Goal: Obtain resource: Obtain resource

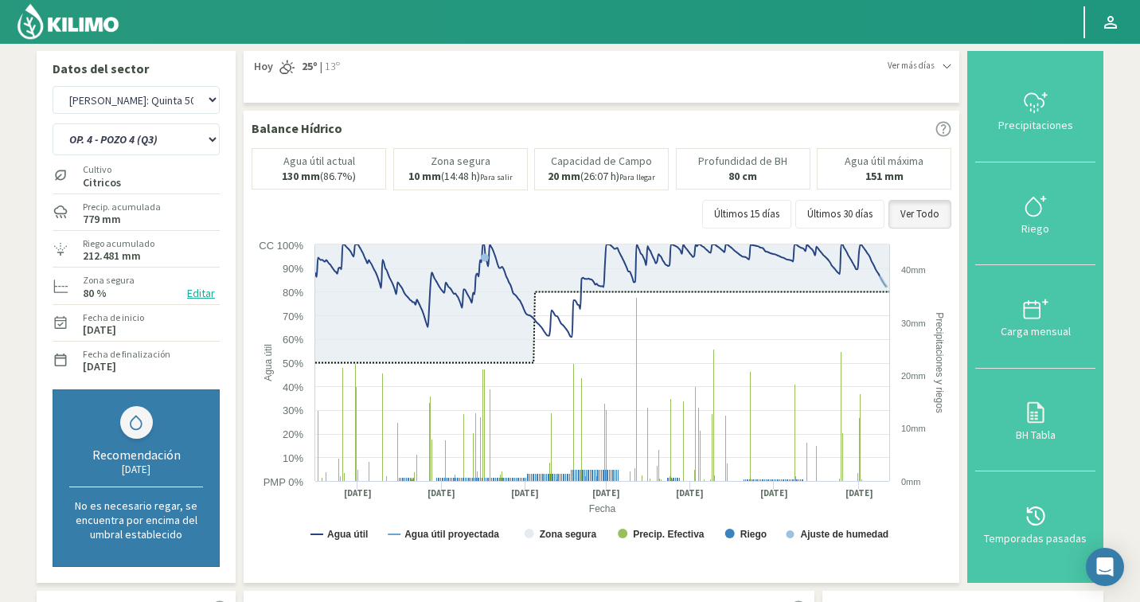
select select "1808: Object"
select select "83: Object"
click at [134, 112] on select "Agr. Cardonal Agr. El Carmelo Agr. Huertos de Chocalan Agrícola Bakia Agrícola …" at bounding box center [136, 100] width 167 height 28
select select "1809: Object"
click at [77, 12] on img at bounding box center [68, 21] width 104 height 38
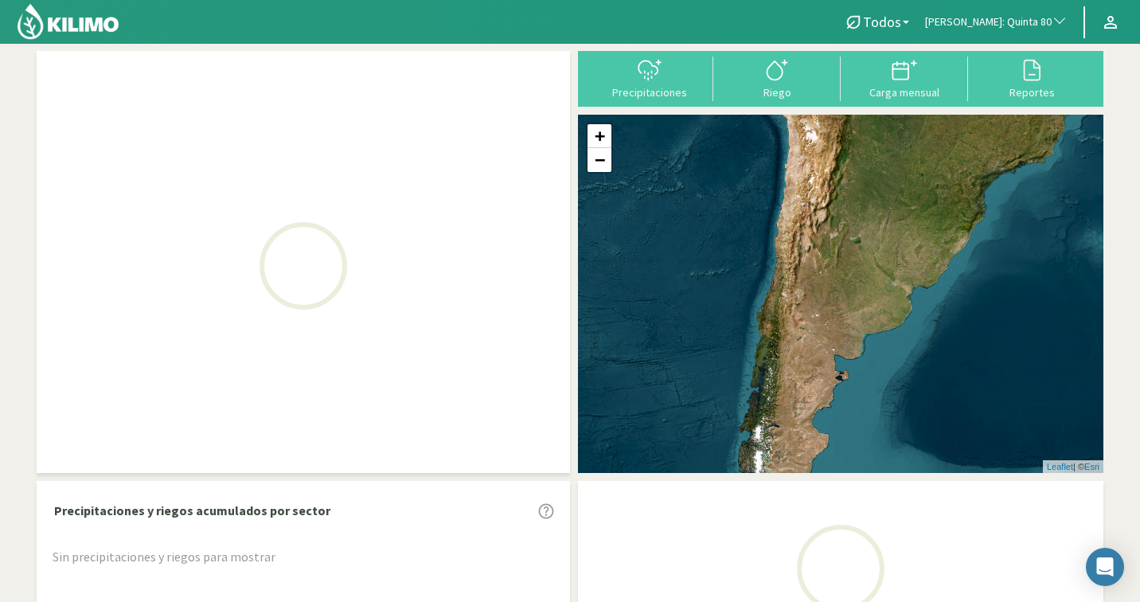
click at [1020, 28] on span "[PERSON_NAME]: Quinta 80" at bounding box center [988, 22] width 127 height 16
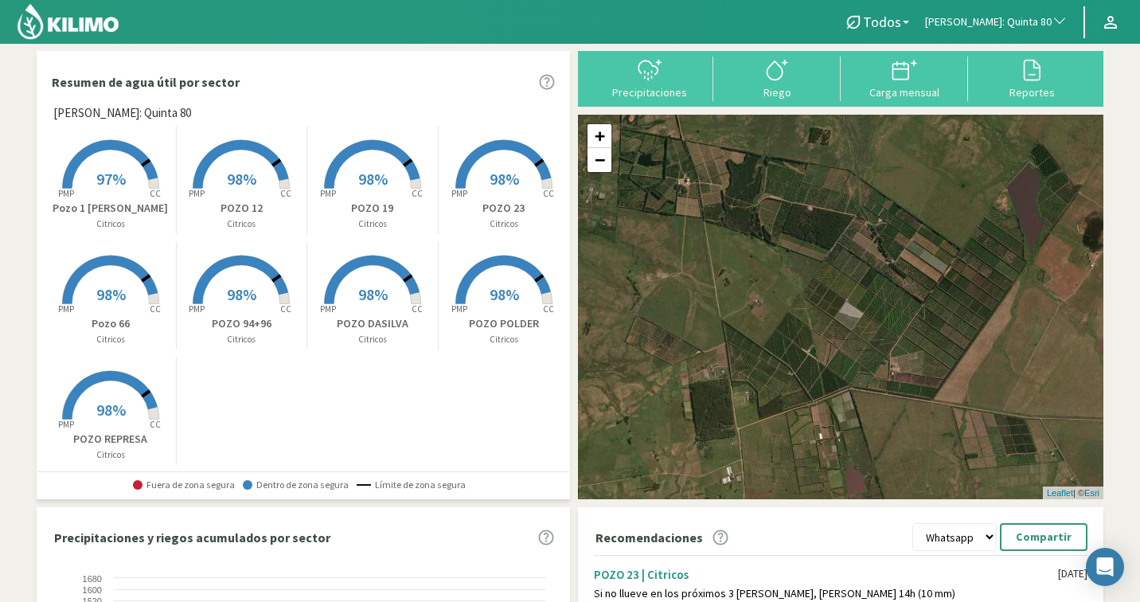
click at [1020, 28] on span "[PERSON_NAME]: Quinta 80" at bounding box center [988, 22] width 127 height 16
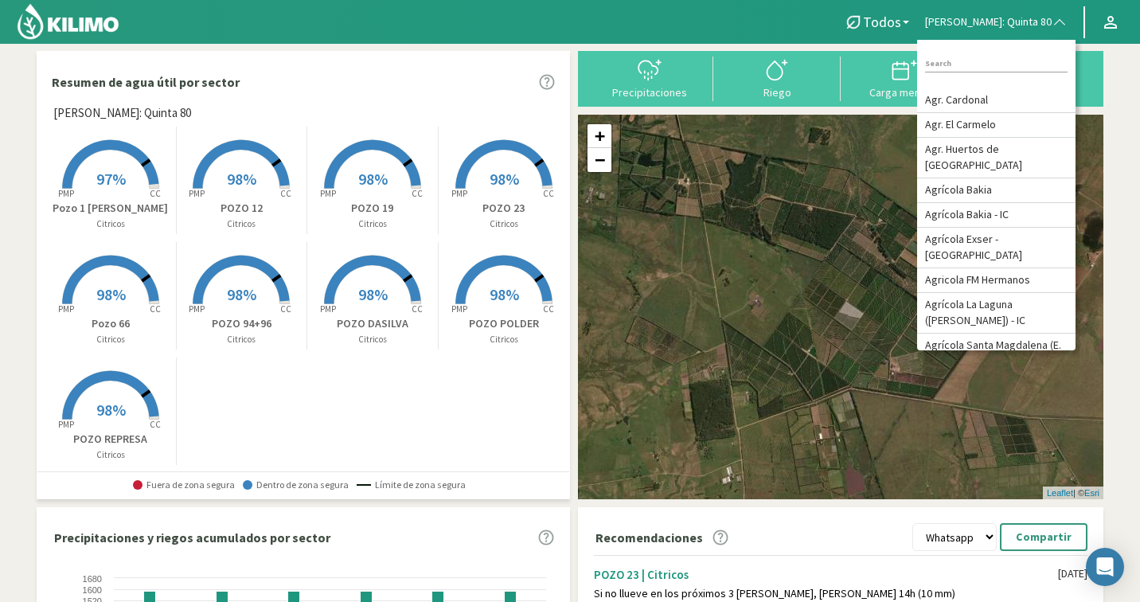
click at [988, 71] on input at bounding box center [996, 64] width 142 height 17
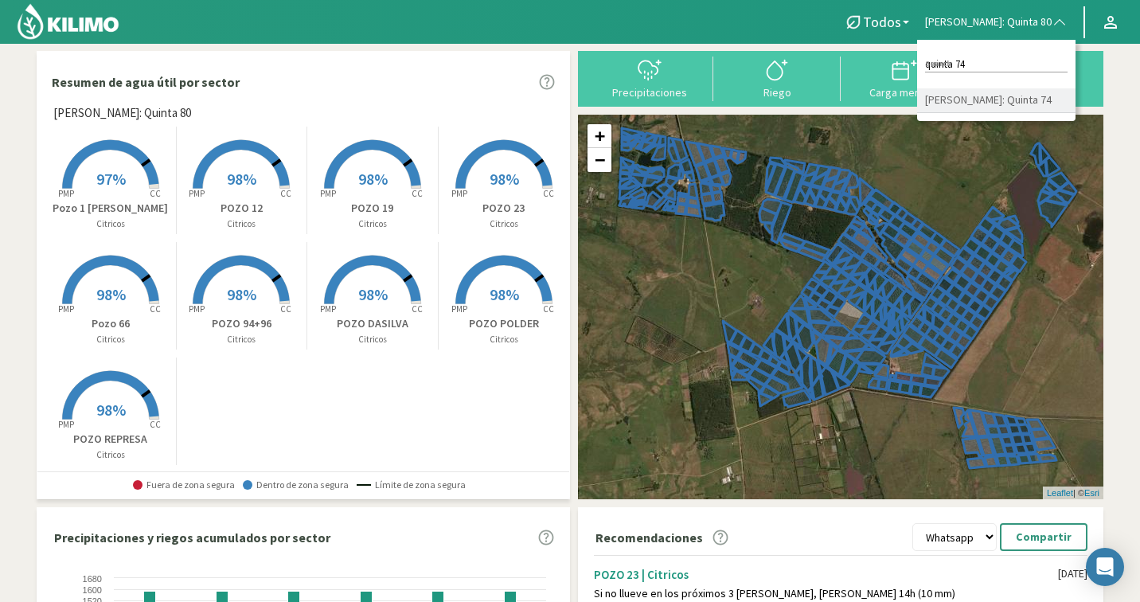
type input "quinta 74"
click at [1039, 107] on li "[PERSON_NAME]: Quinta 74" at bounding box center [996, 100] width 158 height 25
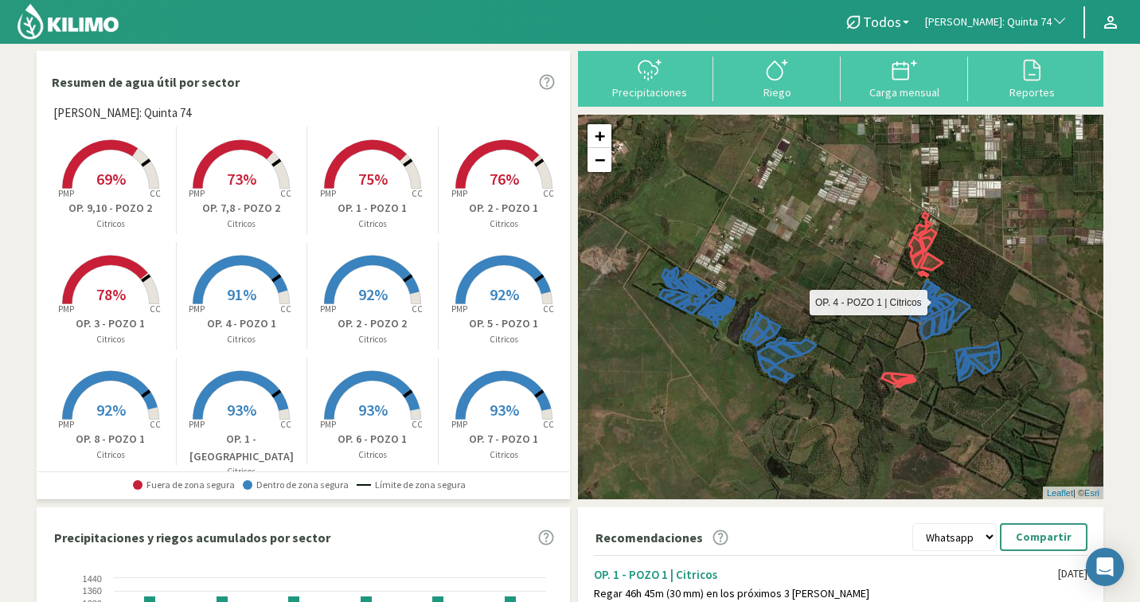
click at [927, 308] on icon at bounding box center [929, 302] width 20 height 32
click at [592, 131] on link "+" at bounding box center [599, 136] width 24 height 24
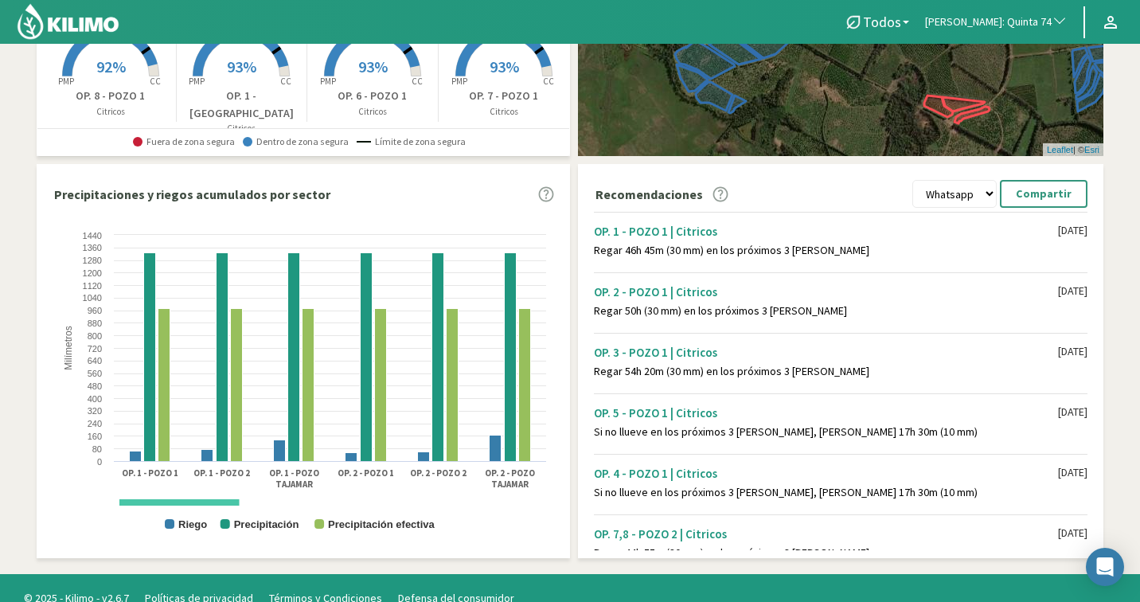
scroll to position [363, 0]
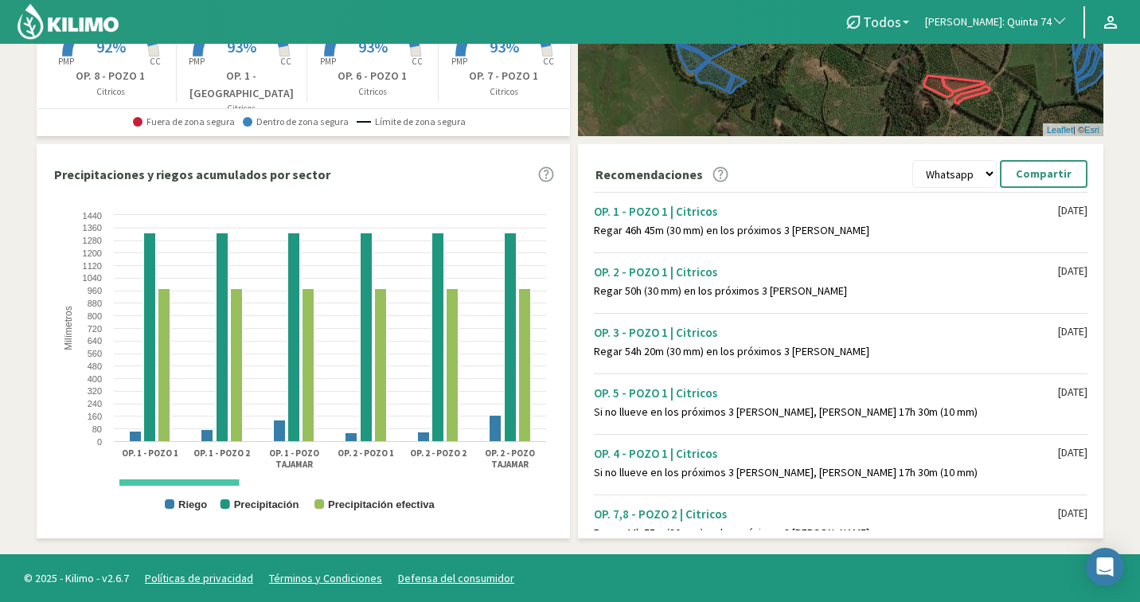
click at [1132, 113] on section "Resumen de agua útil por sector [PERSON_NAME]: Quinta 74 Created with Highchart…" at bounding box center [570, 117] width 1140 height 873
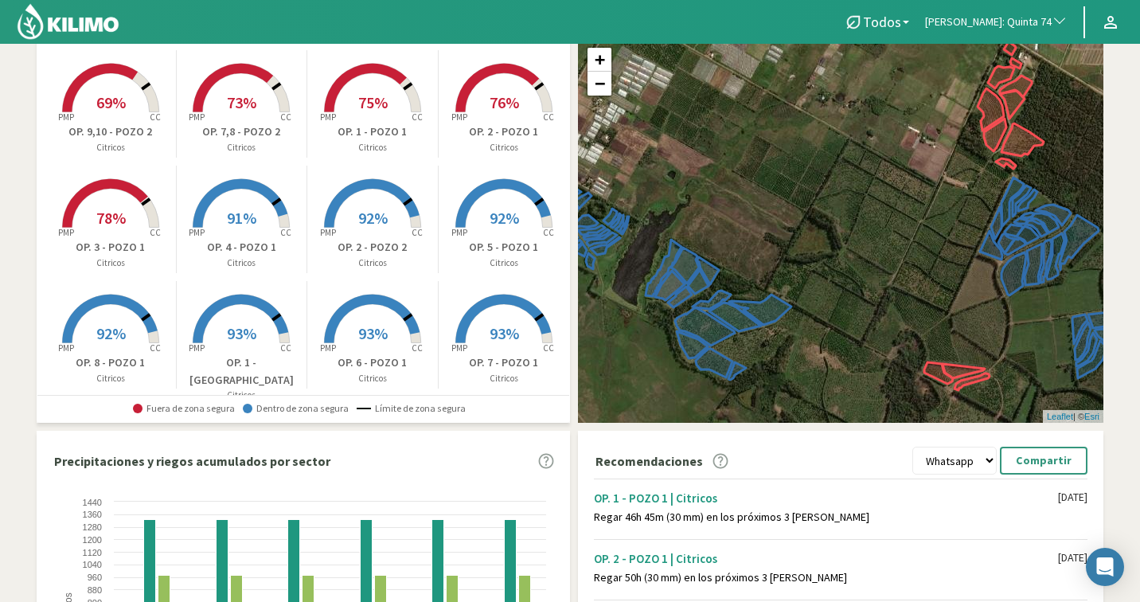
scroll to position [45, 0]
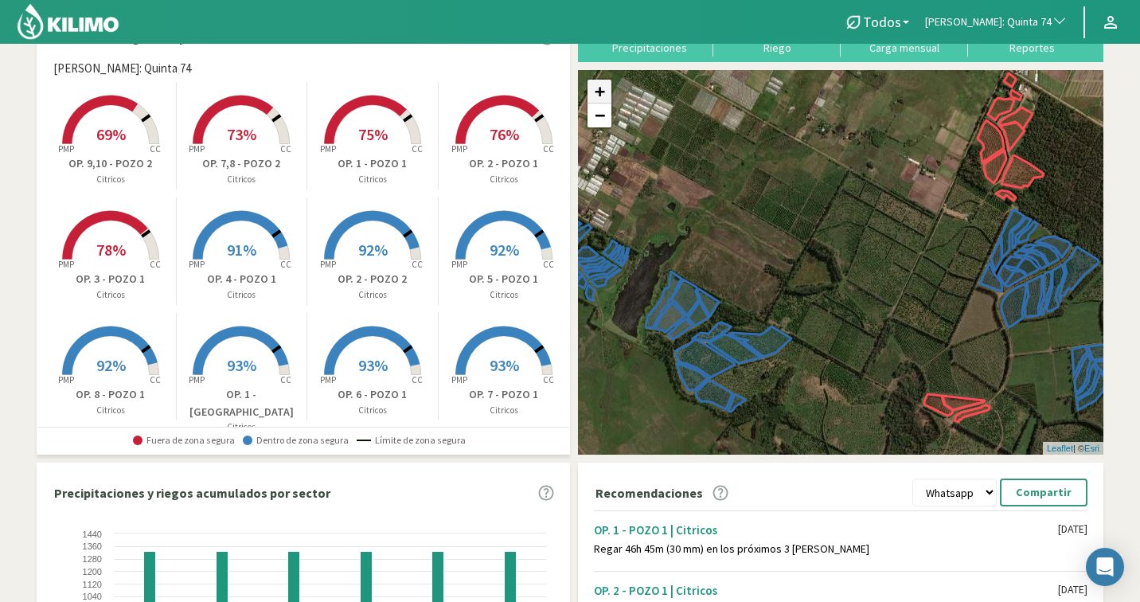
click at [601, 86] on link "+" at bounding box center [599, 92] width 24 height 24
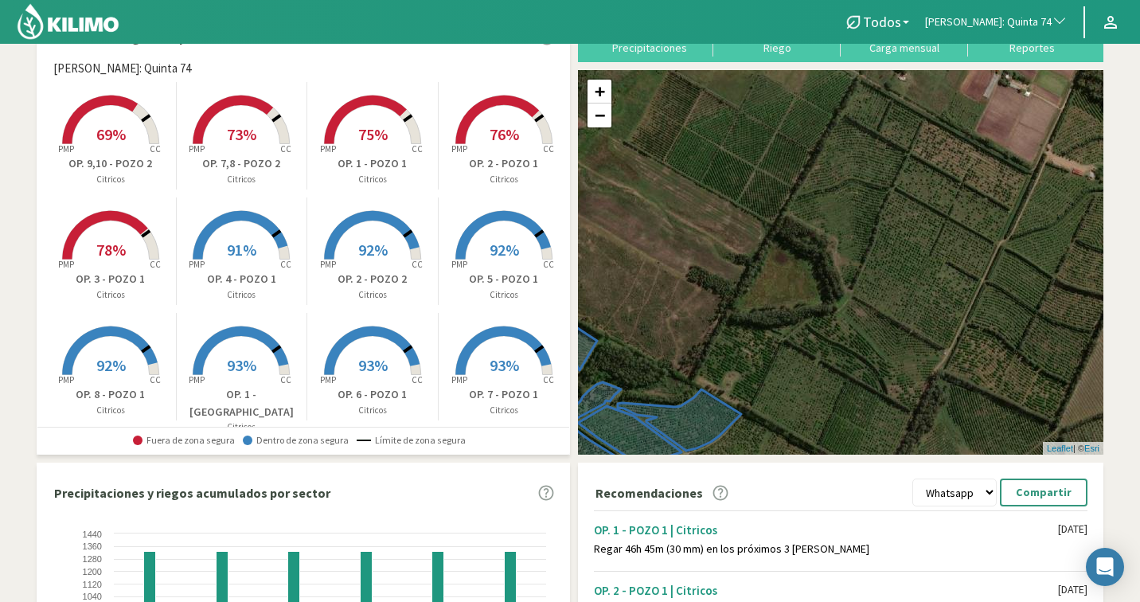
click at [1036, 29] on span "[PERSON_NAME]: Quinta 74" at bounding box center [988, 22] width 127 height 16
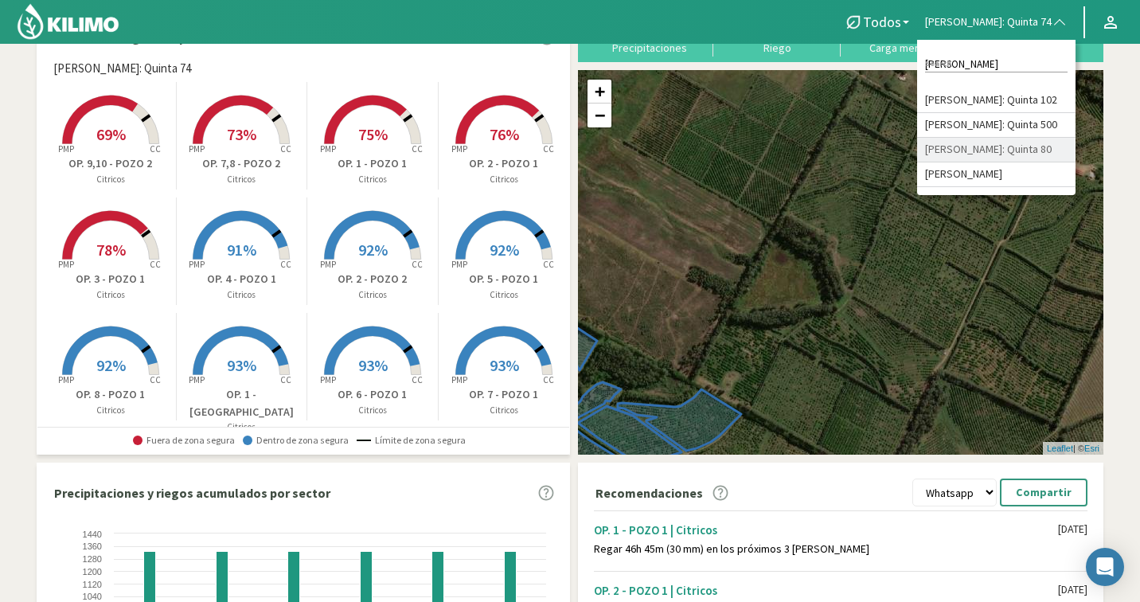
type input "[PERSON_NAME]"
click at [1021, 153] on li "[PERSON_NAME]: Quinta 80" at bounding box center [996, 150] width 158 height 25
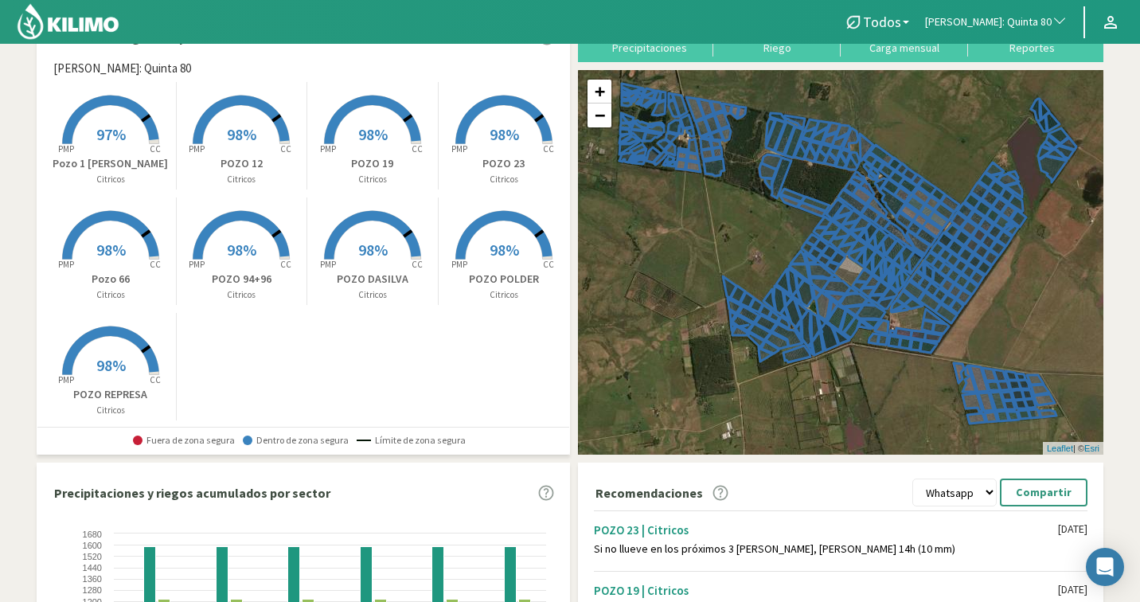
click at [100, 141] on span "97%" at bounding box center [110, 134] width 29 height 20
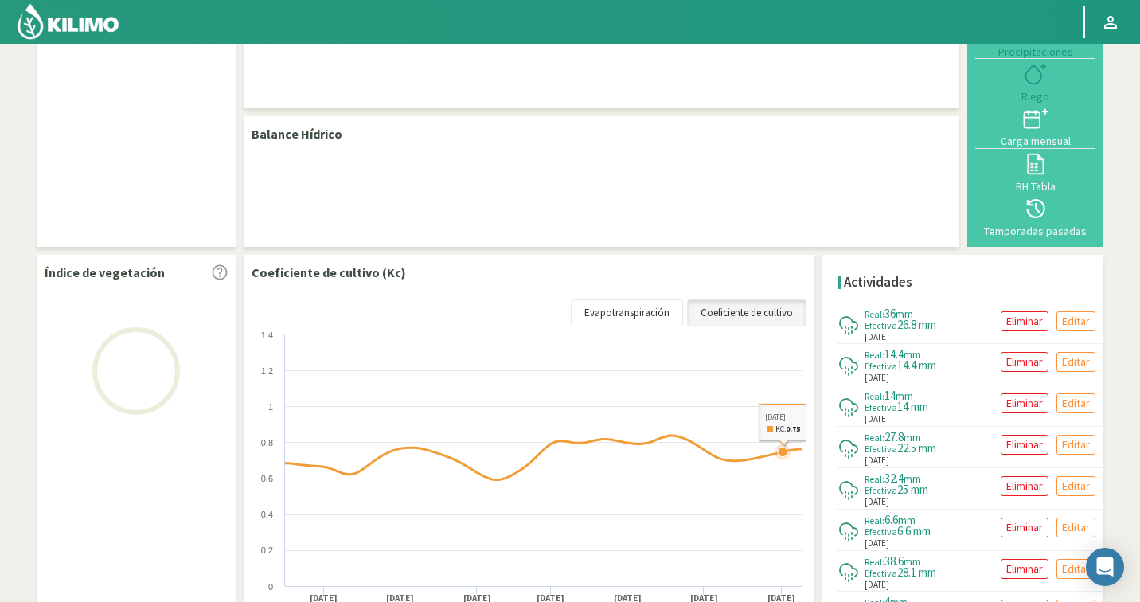
select select "124: Object"
select select "2: Object"
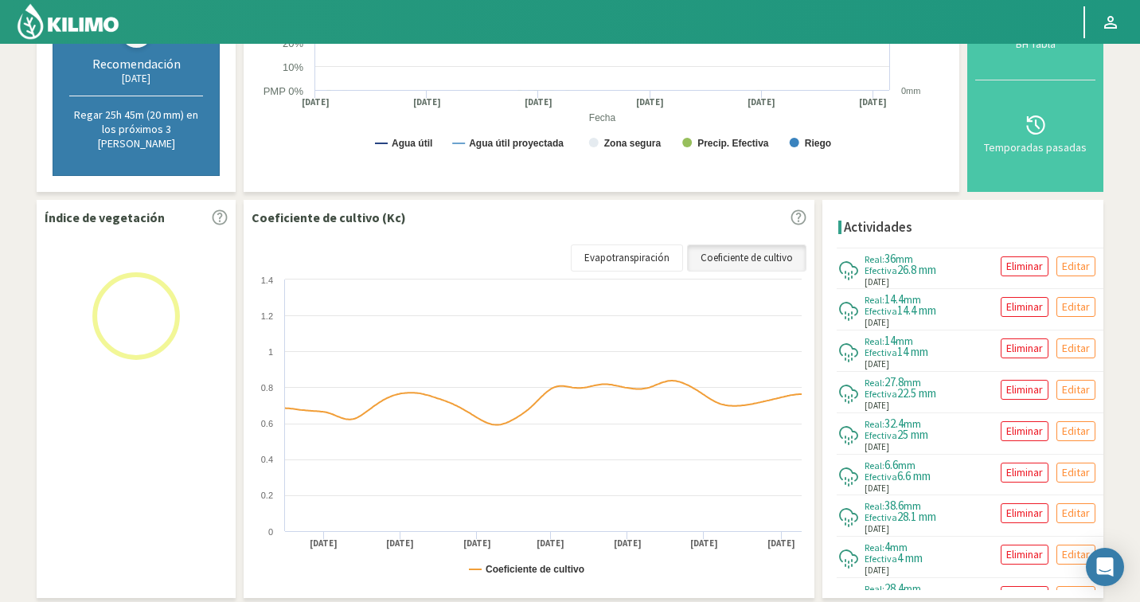
scroll to position [456, 0]
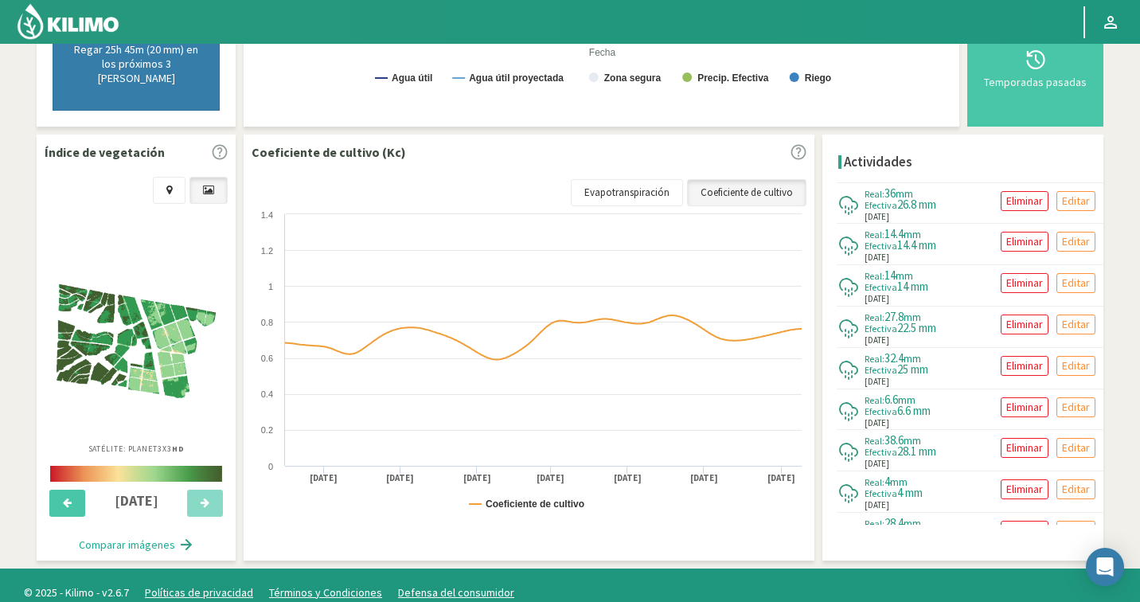
click at [186, 302] on img at bounding box center [135, 341] width 159 height 114
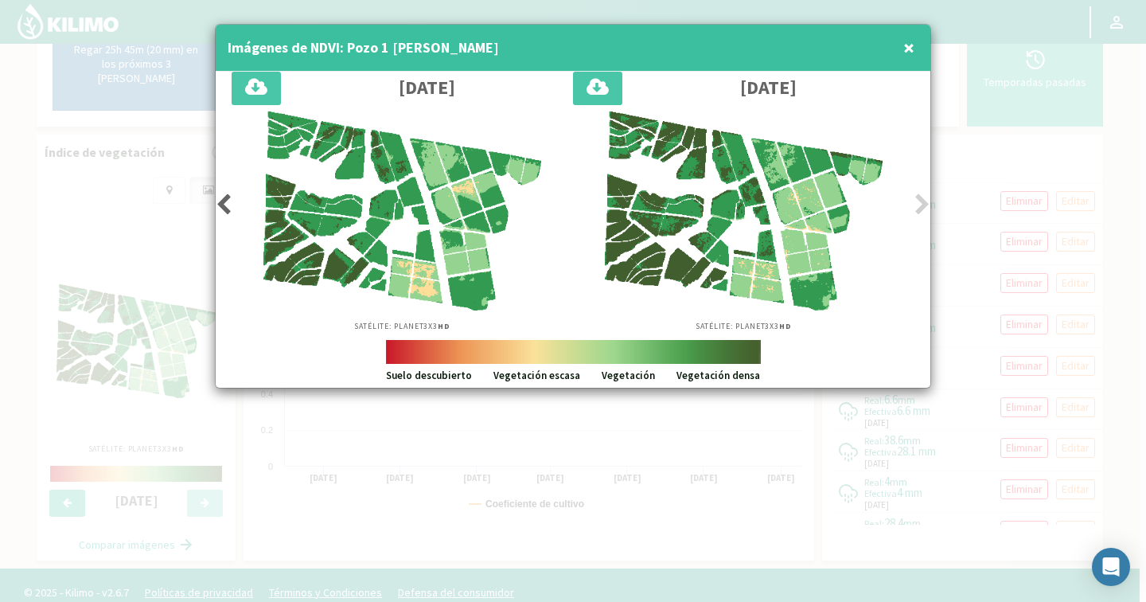
click at [923, 49] on div "Imágenes de NDVI: Pozo 1 [PERSON_NAME] ×" at bounding box center [573, 48] width 715 height 47
click at [917, 49] on button "×" at bounding box center [908, 48] width 19 height 32
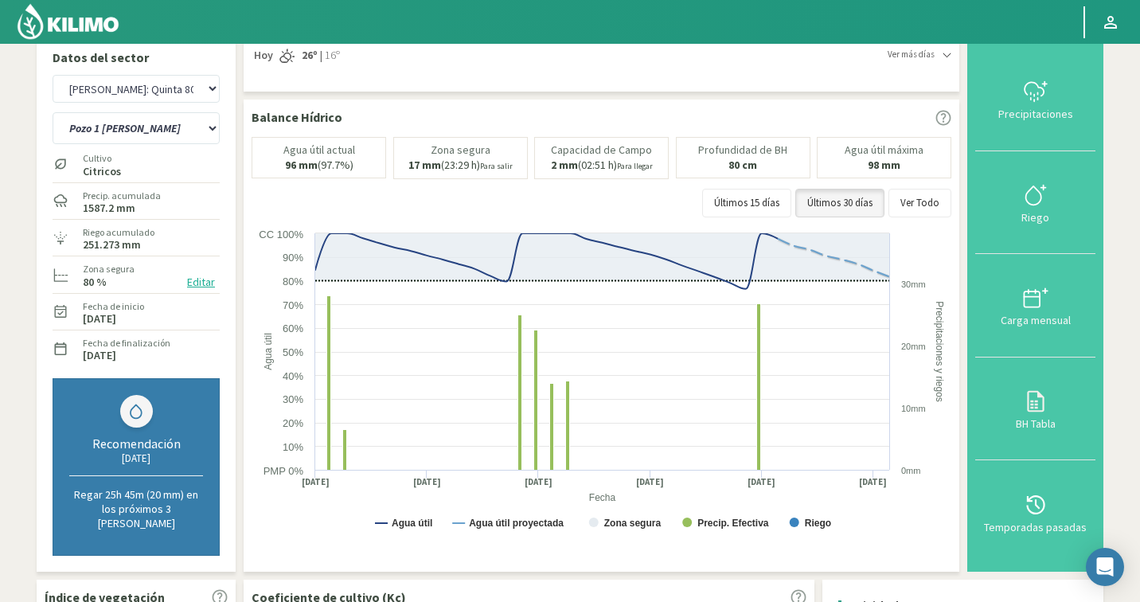
scroll to position [0, 0]
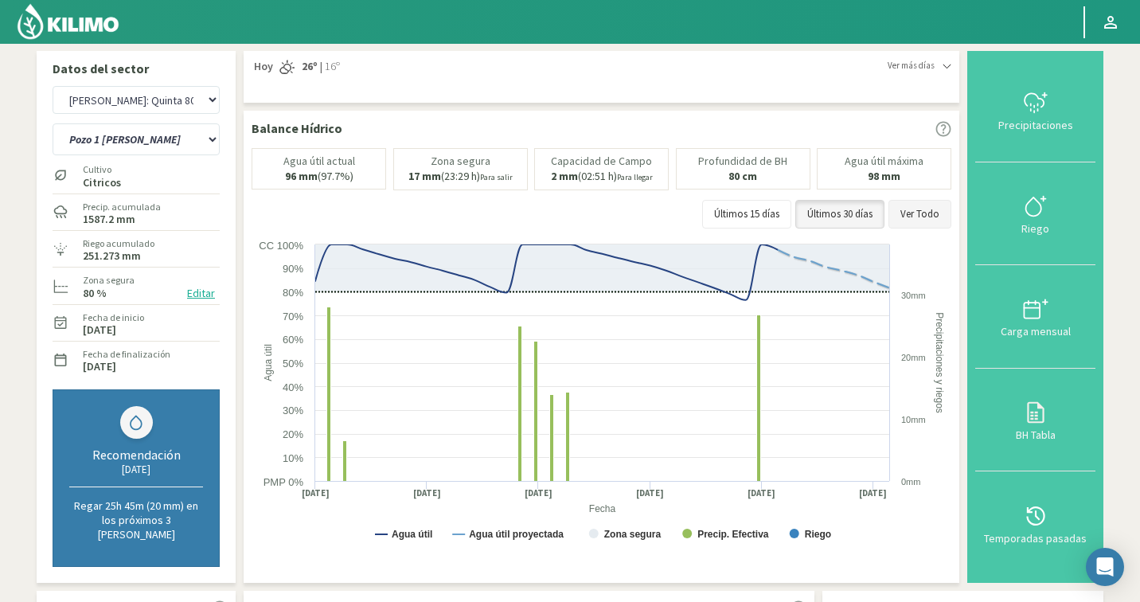
click at [907, 208] on button "Ver Todo" at bounding box center [919, 214] width 63 height 29
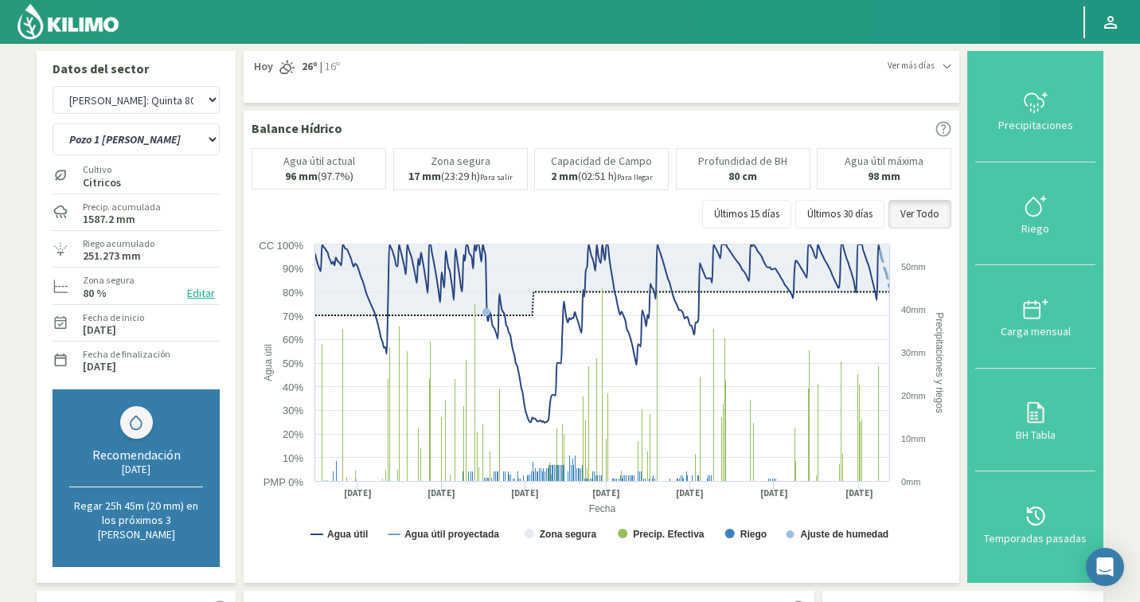
click at [1108, 170] on div "Datos del sector Agr. Cardonal Agr. El Carmelo Agr. Huertos de Chocalan Agrícol…" at bounding box center [570, 533] width 1082 height 981
click at [1039, 409] on icon at bounding box center [1035, 411] width 25 height 25
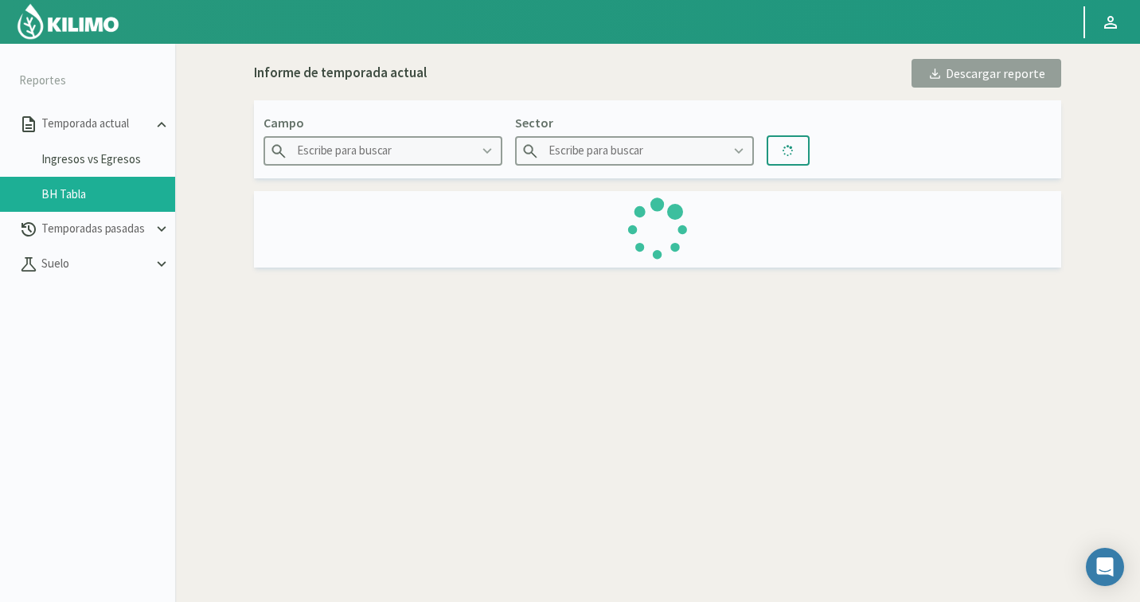
type input "[PERSON_NAME]: Quinta 80"
type input "Pozo 1 [PERSON_NAME]"
click at [94, 163] on link "Ingresos vs Egresos" at bounding box center [108, 159] width 134 height 14
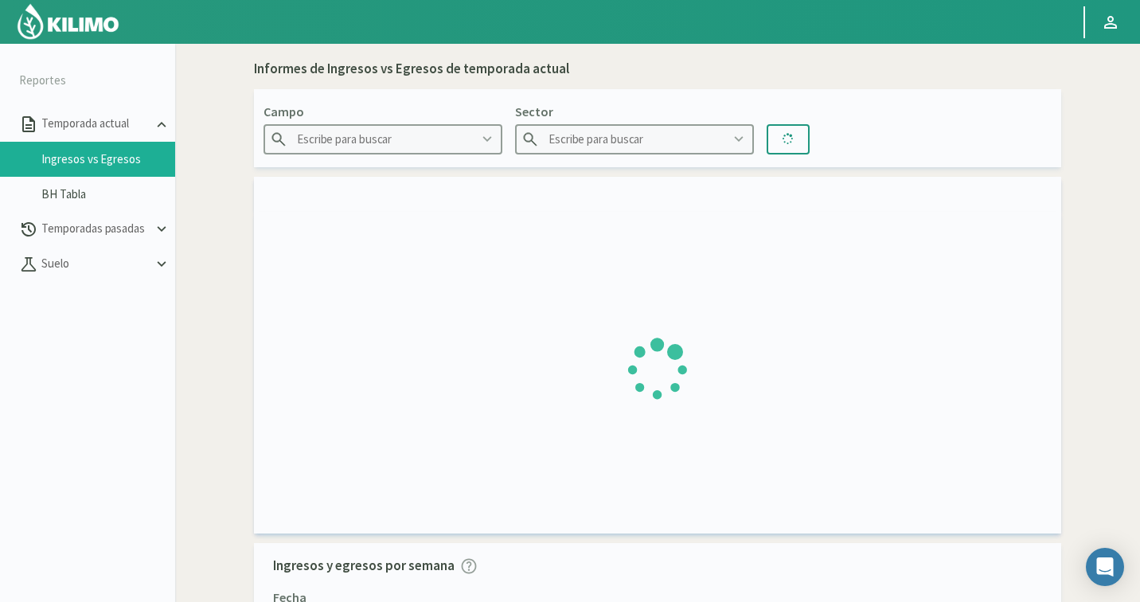
type input "Agr. Cardonal"
type input "El Cardonal Sector 1"
type input "[DATE] - [DATE]"
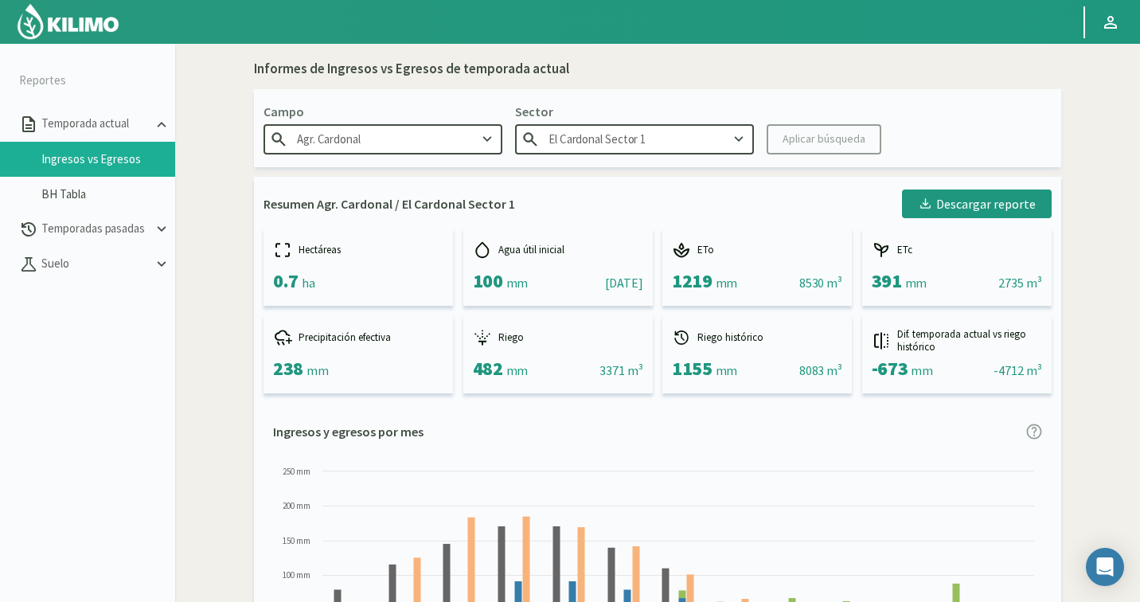
click at [378, 133] on input "Agr. Cardonal" at bounding box center [382, 138] width 239 height 29
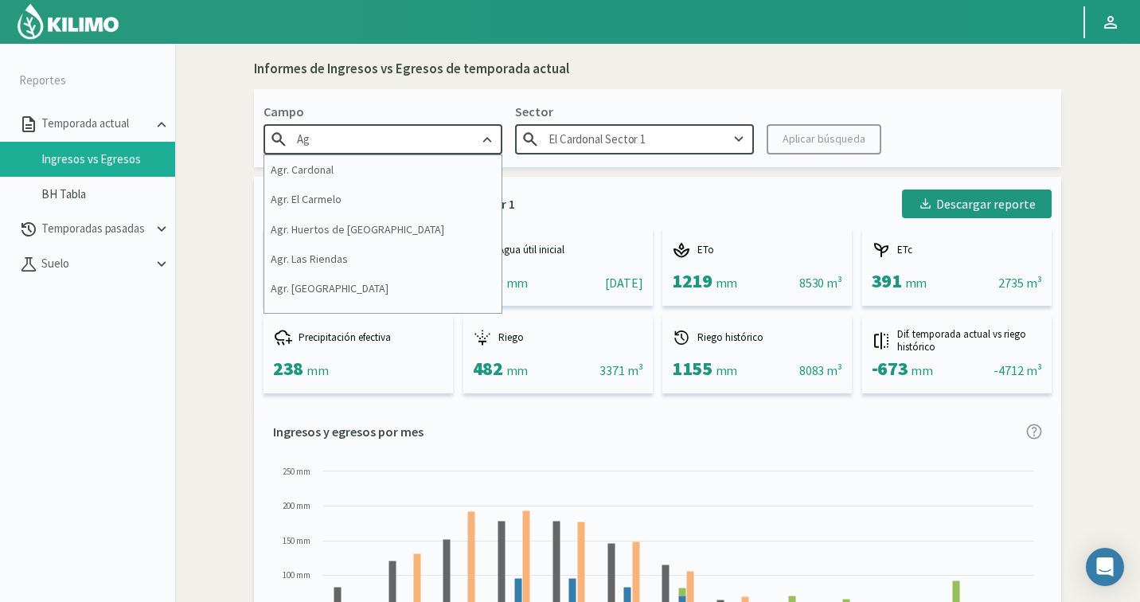
type input "A"
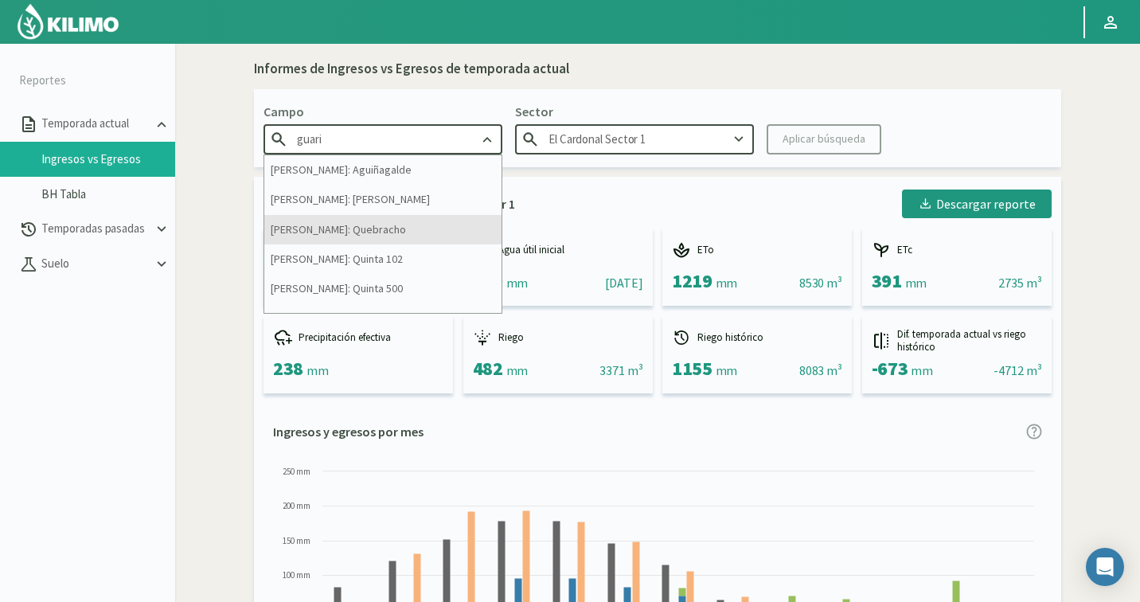
click at [391, 224] on div "[PERSON_NAME]: Quebracho" at bounding box center [382, 229] width 237 height 29
type input "[PERSON_NAME]: Quebracho"
type input "P1 OP1"
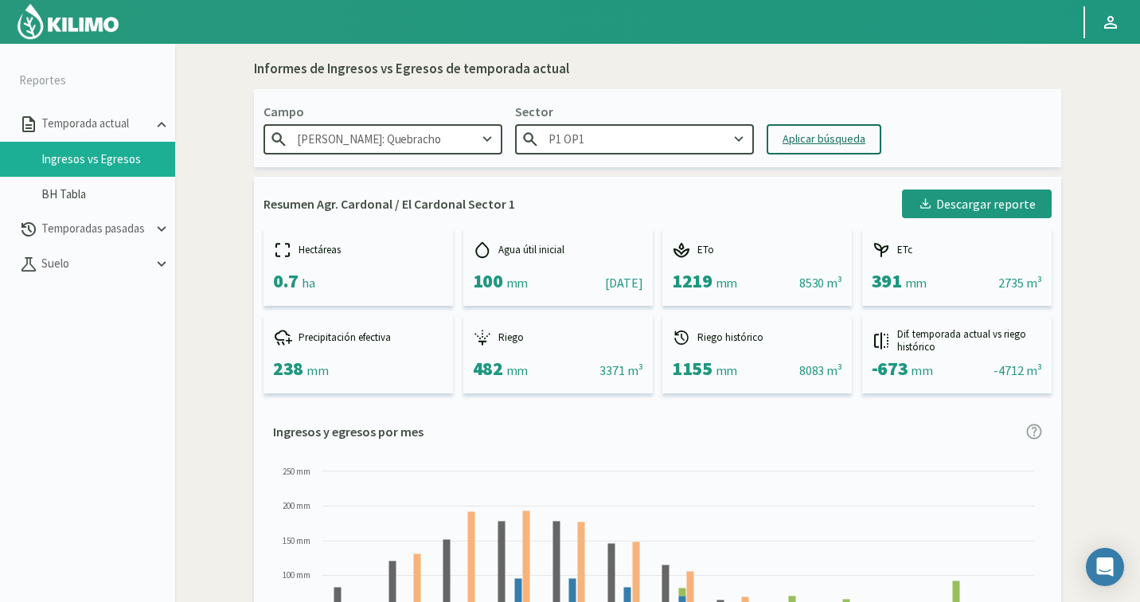
click at [810, 131] on div "Aplicar búsqueda" at bounding box center [823, 139] width 83 height 17
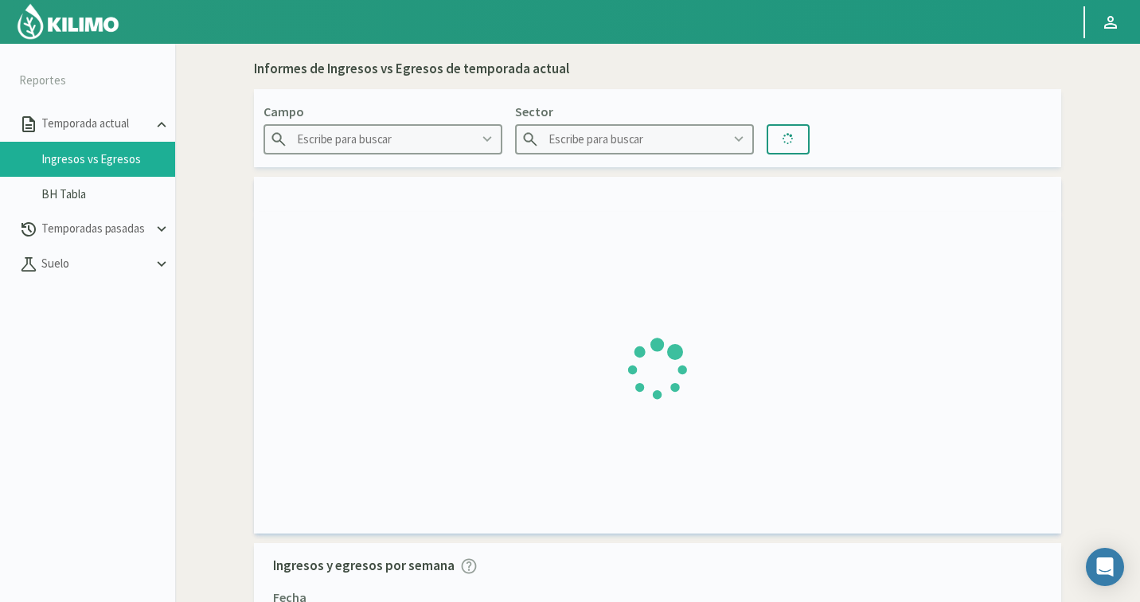
type input "[PERSON_NAME]: Quebracho"
type input "P1 OP1"
type input "[DATE] - [DATE]"
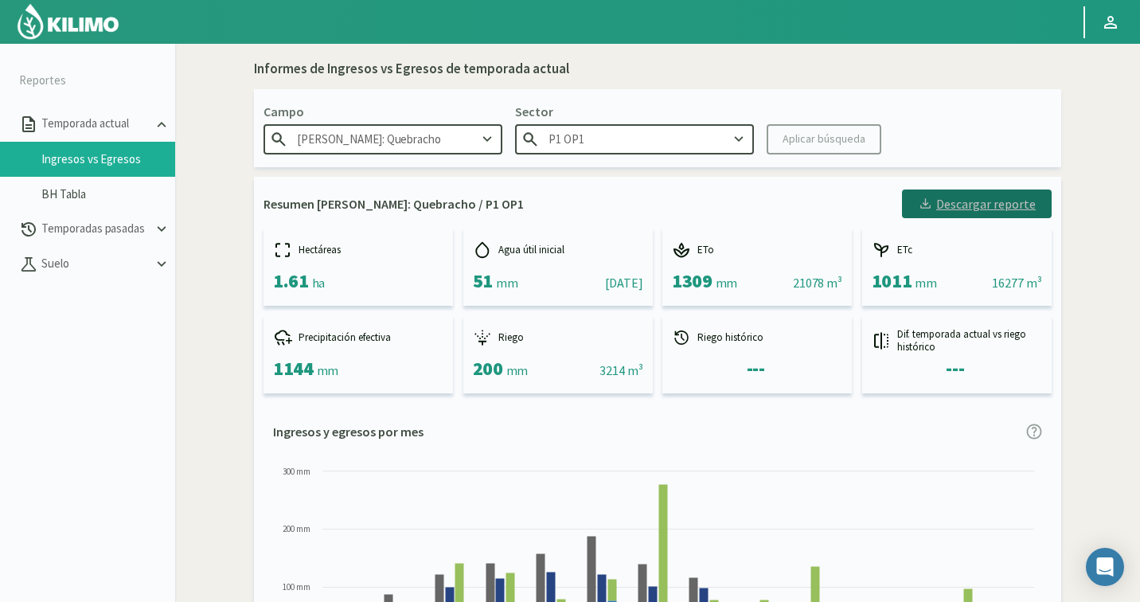
click at [986, 202] on div "Descargar reporte" at bounding box center [977, 203] width 118 height 19
click at [1116, 158] on div "Informes de Ingresos vs Egresos de temporada actual Campo Guarino: [GEOGRAPHIC_…" at bounding box center [657, 608] width 949 height 1115
click at [106, 25] on img at bounding box center [68, 21] width 104 height 38
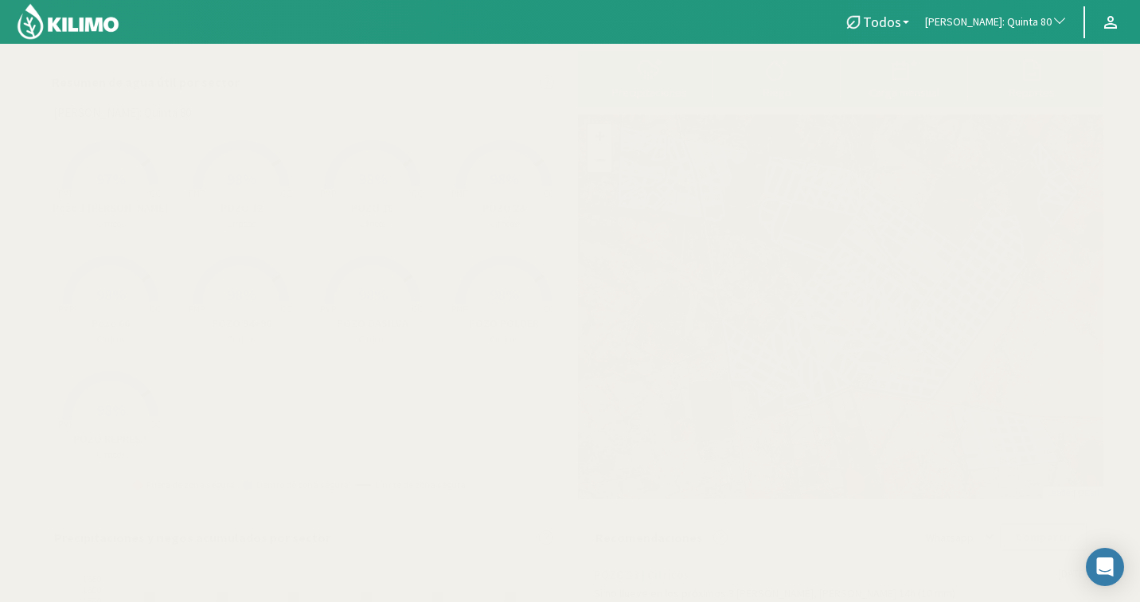
click at [498, 179] on span "98%" at bounding box center [503, 179] width 29 height 20
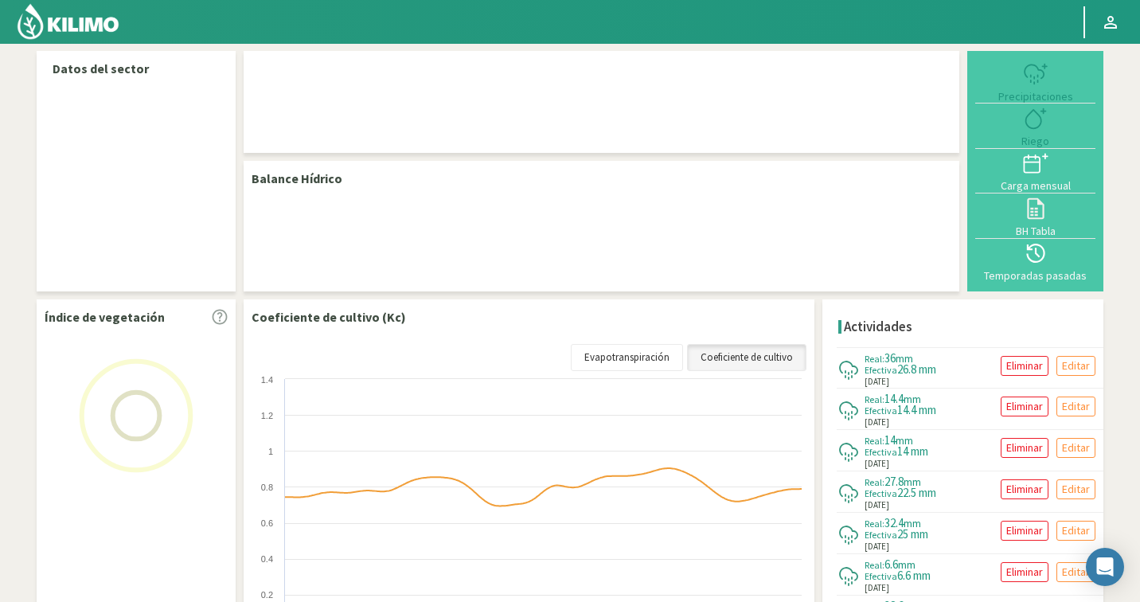
select select "124: Object"
select select "3: Object"
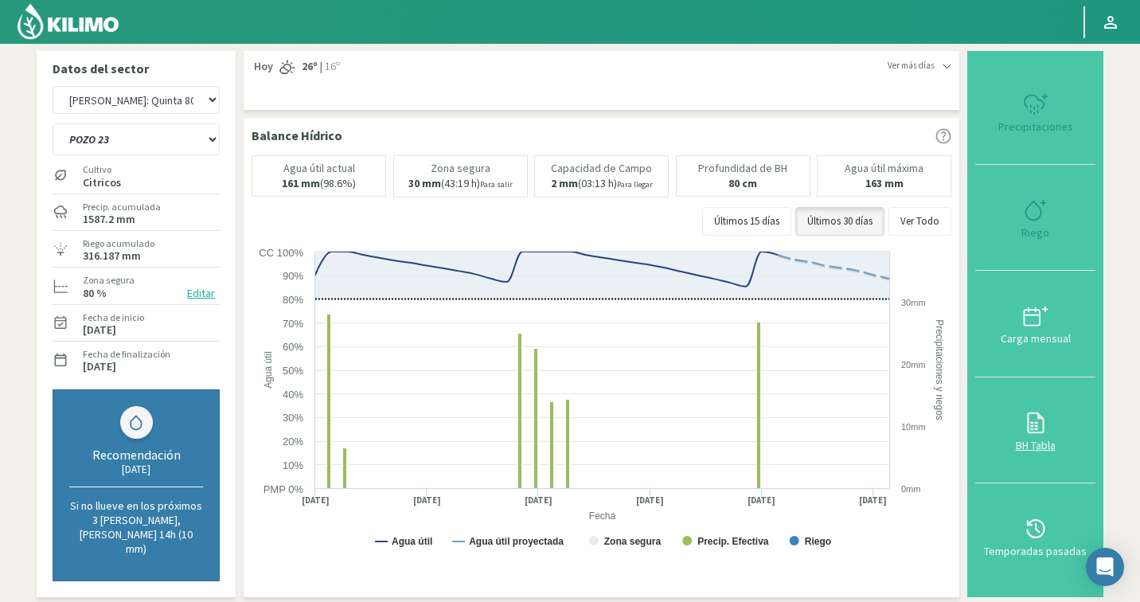
click at [1040, 410] on icon at bounding box center [1035, 422] width 25 height 25
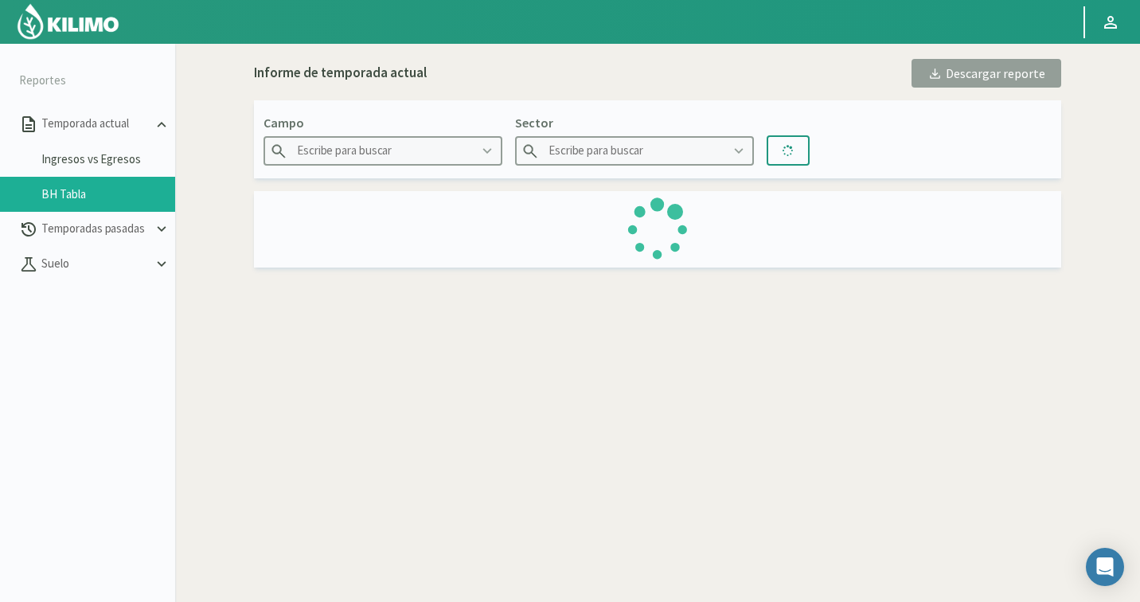
type input "[PERSON_NAME]: Quinta 80"
type input "POZO 23"
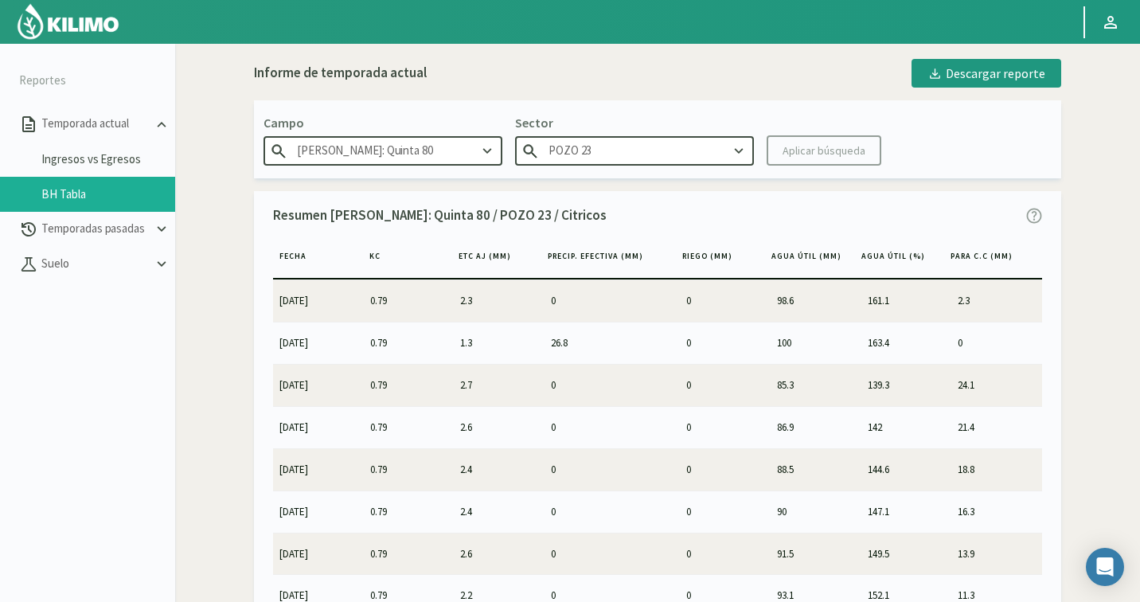
click at [660, 147] on input "POZO 23" at bounding box center [634, 150] width 239 height 29
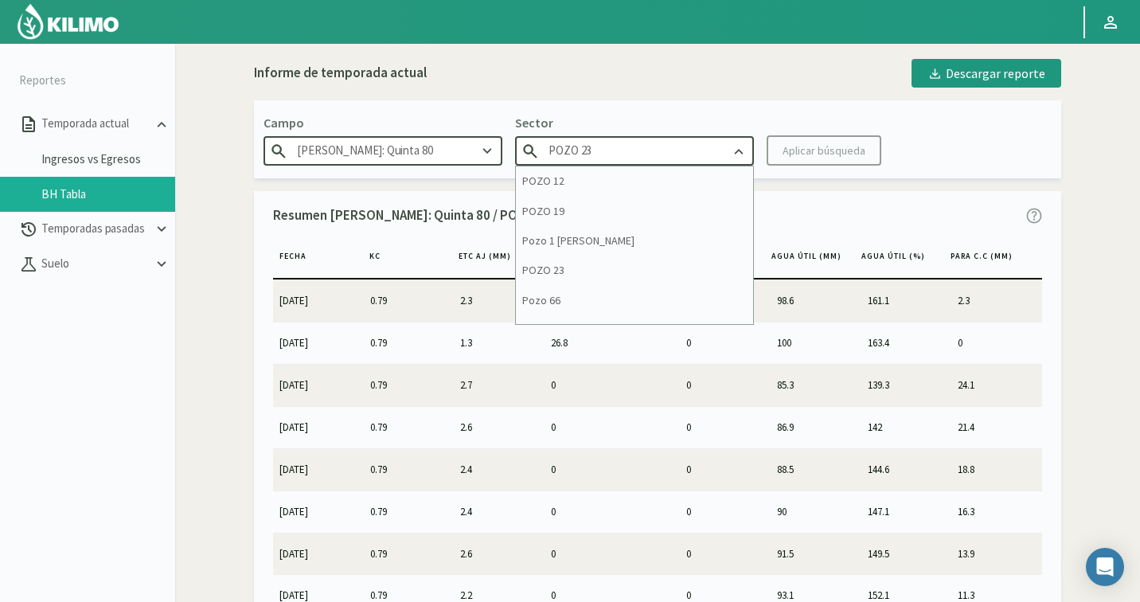
click at [660, 147] on input "POZO 23" at bounding box center [634, 150] width 239 height 29
click at [742, 149] on icon at bounding box center [739, 151] width 18 height 18
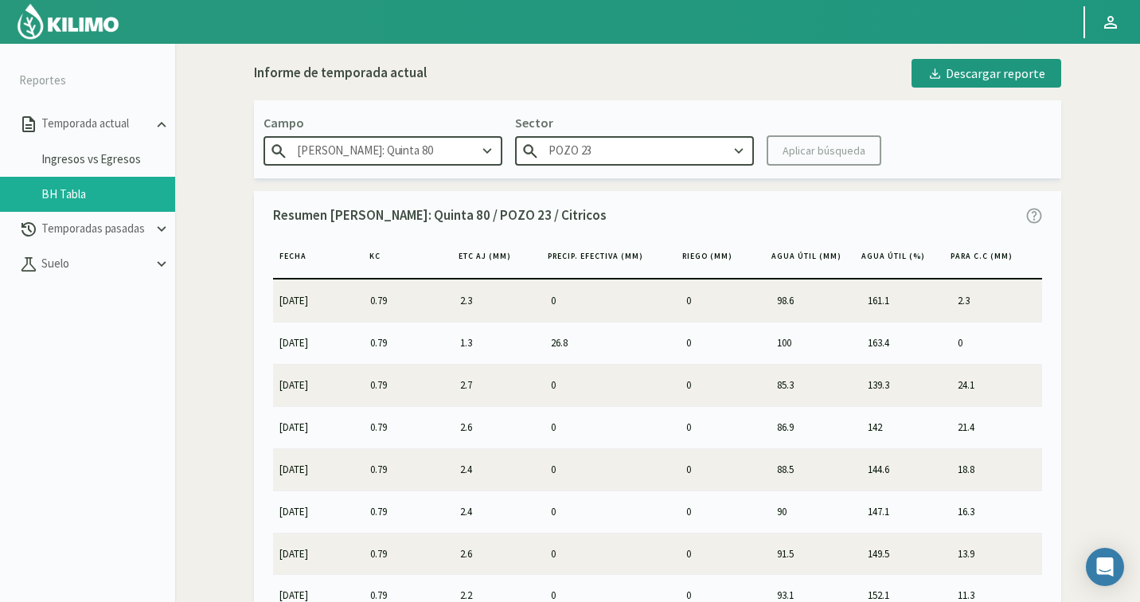
click at [801, 145] on kil-button "Aplicar búsqueda" at bounding box center [823, 150] width 115 height 30
click at [972, 80] on div "Descargar reporte" at bounding box center [986, 73] width 118 height 19
click at [85, 221] on p "Temporadas pasadas" at bounding box center [95, 229] width 115 height 18
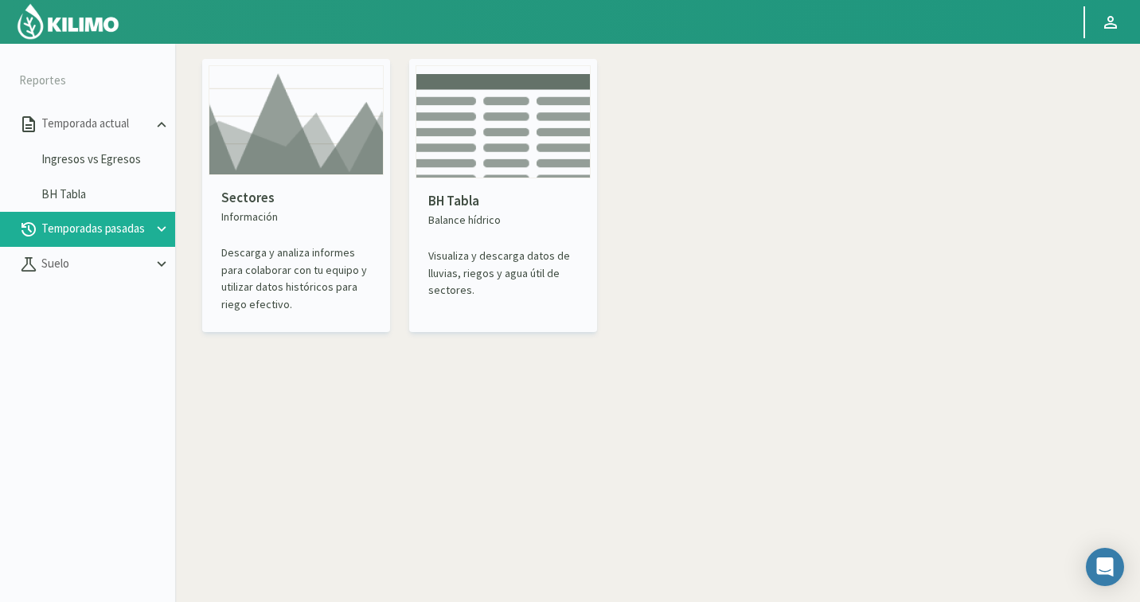
click at [267, 207] on p "Sectores" at bounding box center [296, 198] width 150 height 21
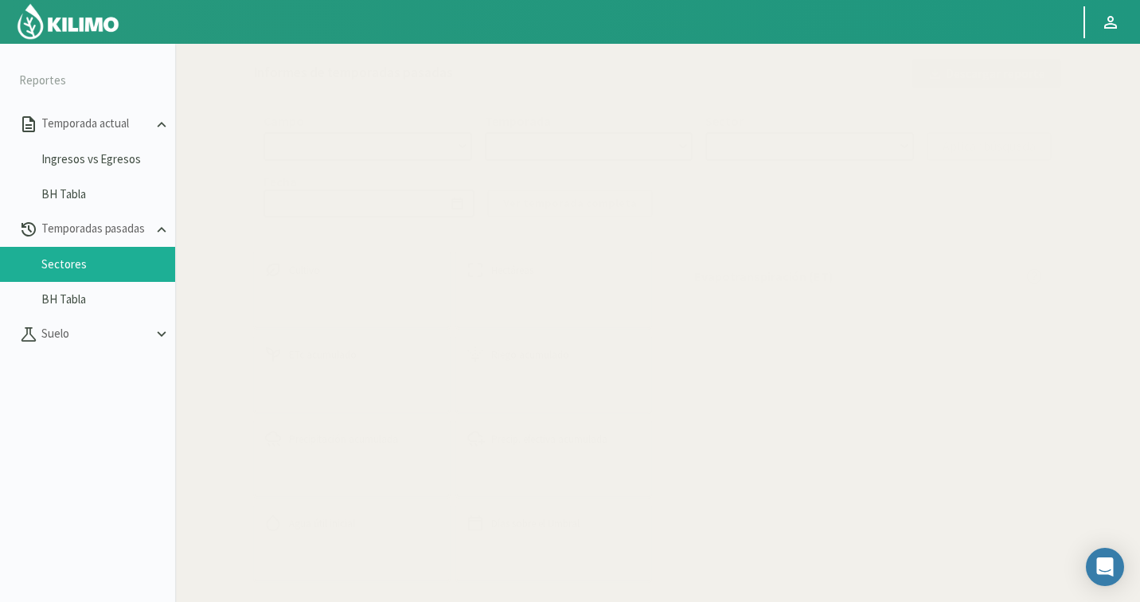
click at [407, 141] on select at bounding box center [367, 146] width 208 height 29
select select "0: Object"
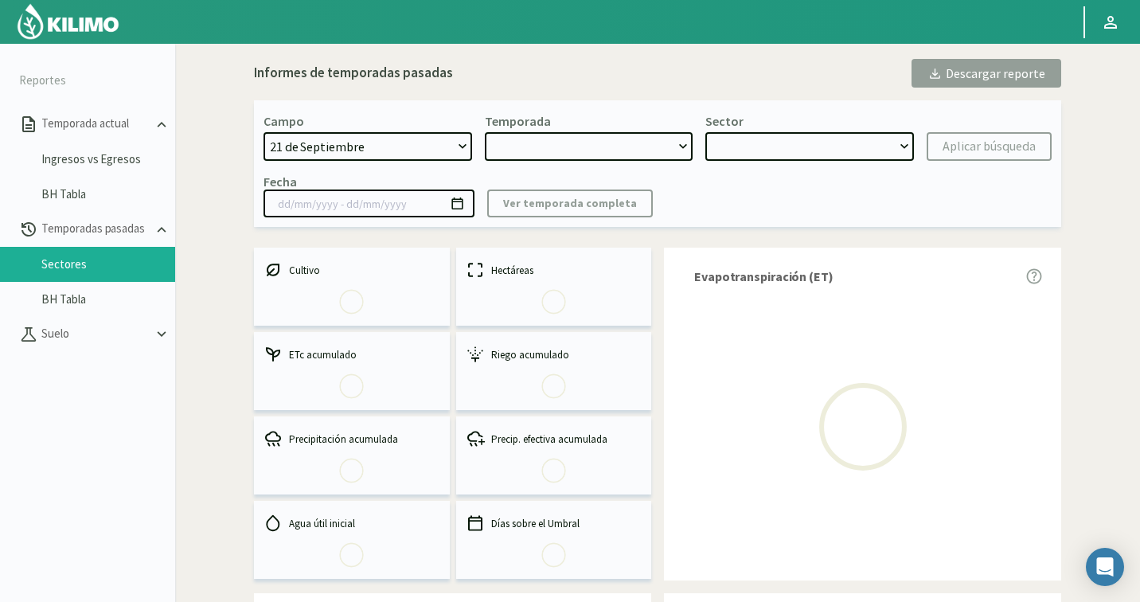
type input "[DATE] - [DATE]"
select select "0: 2023"
select select "0: Object"
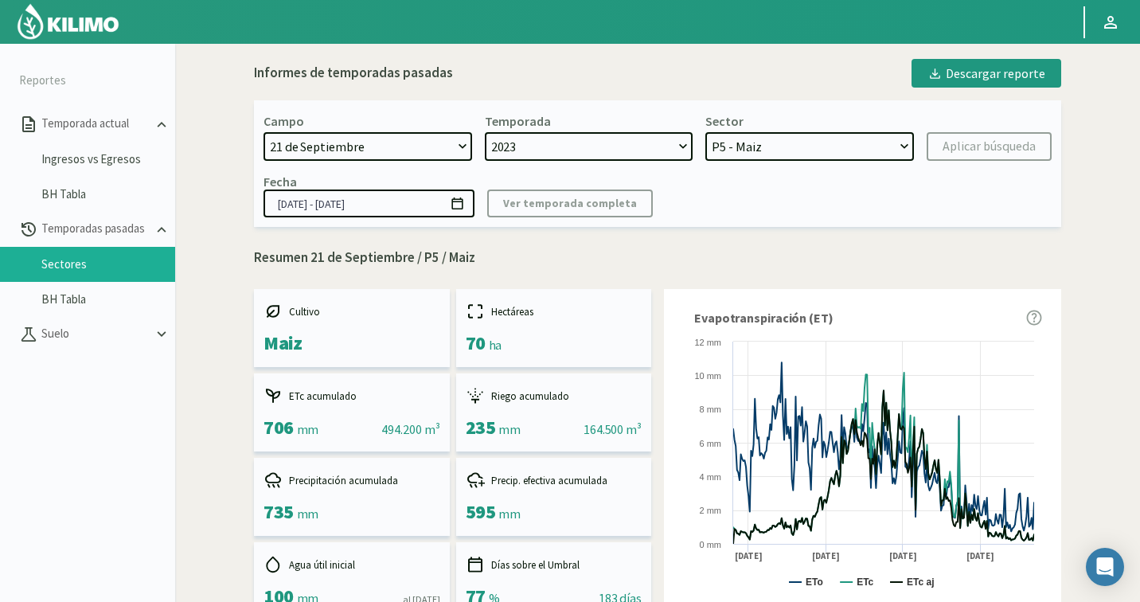
click at [398, 150] on select "21 de Septiembre 8 Fuegos Acograpes - Ag. [PERSON_NAME] - Ag. [GEOGRAPHIC_DATA]…" at bounding box center [367, 146] width 208 height 29
select select "856: Object"
select select
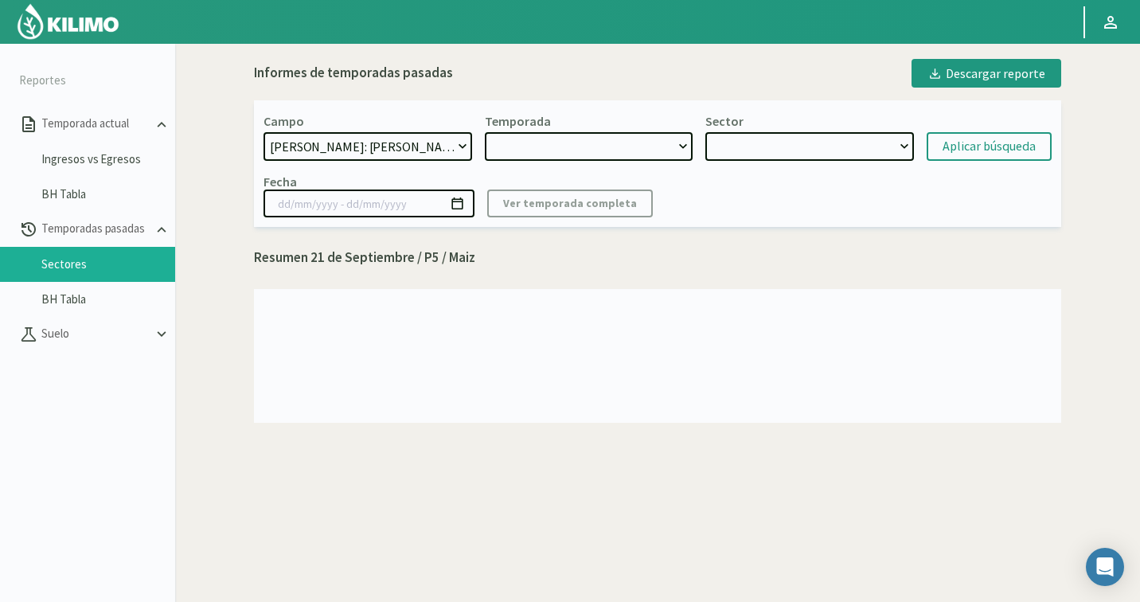
select select "2: 2024"
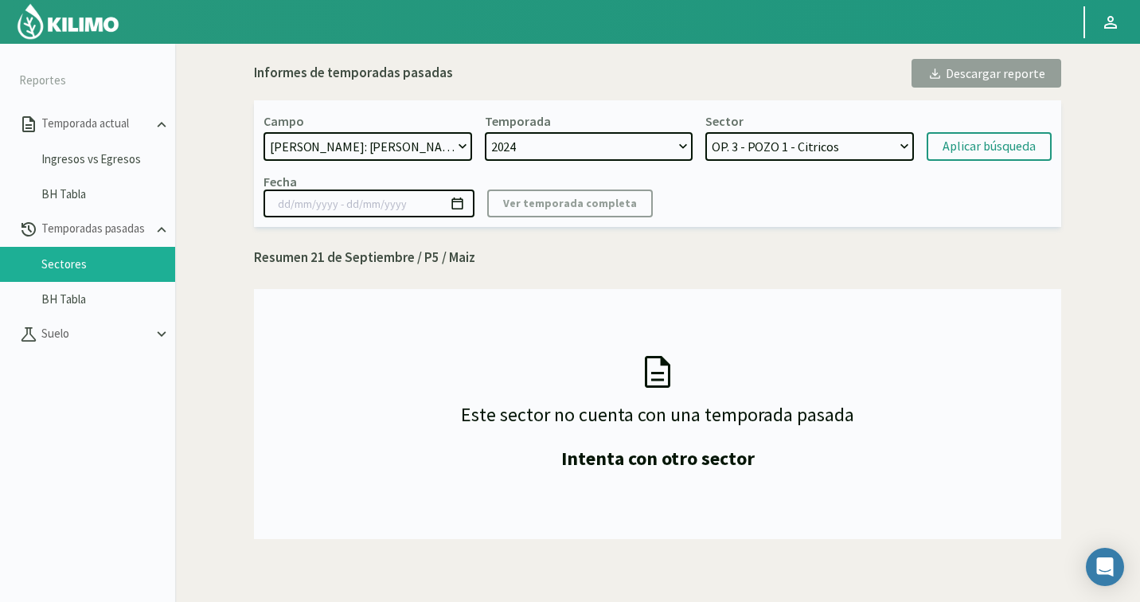
click at [637, 139] on select "2024" at bounding box center [589, 146] width 208 height 29
click at [766, 145] on select "OP. 3 - POZO 1 - Citricos OP. 2 - POZO 1 - Citricos OP. 1 - POZO 1 - Citricos O…" at bounding box center [809, 146] width 208 height 29
click at [771, 145] on select "OP. 3 - POZO 1 - Citricos OP. 2 - POZO 1 - Citricos OP. 1 - POZO 1 - Citricos O…" at bounding box center [809, 146] width 208 height 29
select select "9: Object"
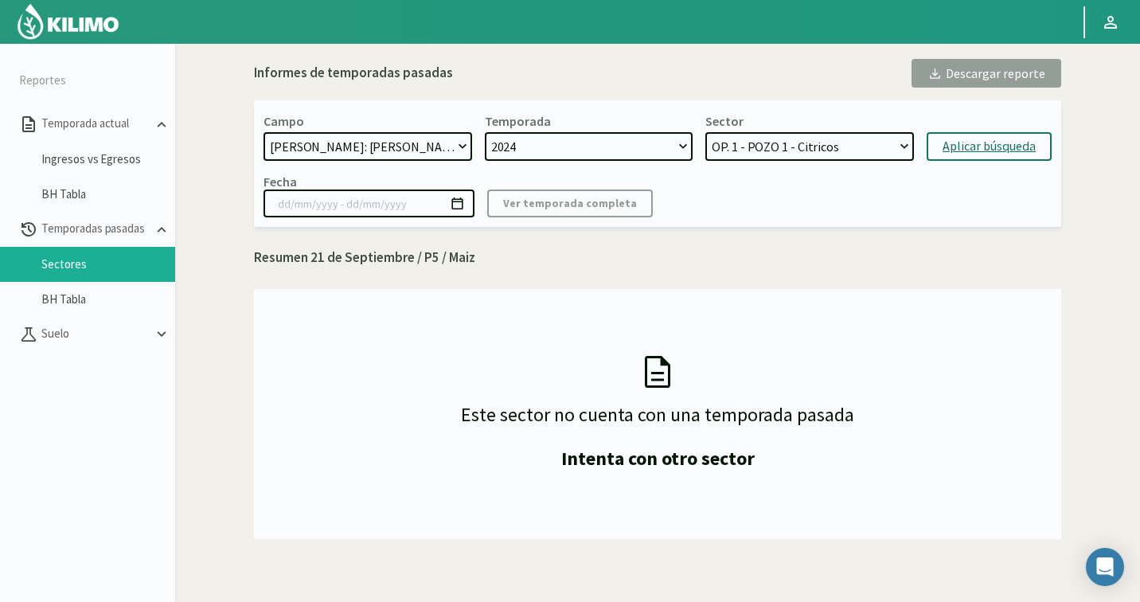
click at [962, 146] on div "Aplicar búsqueda" at bounding box center [988, 146] width 93 height 19
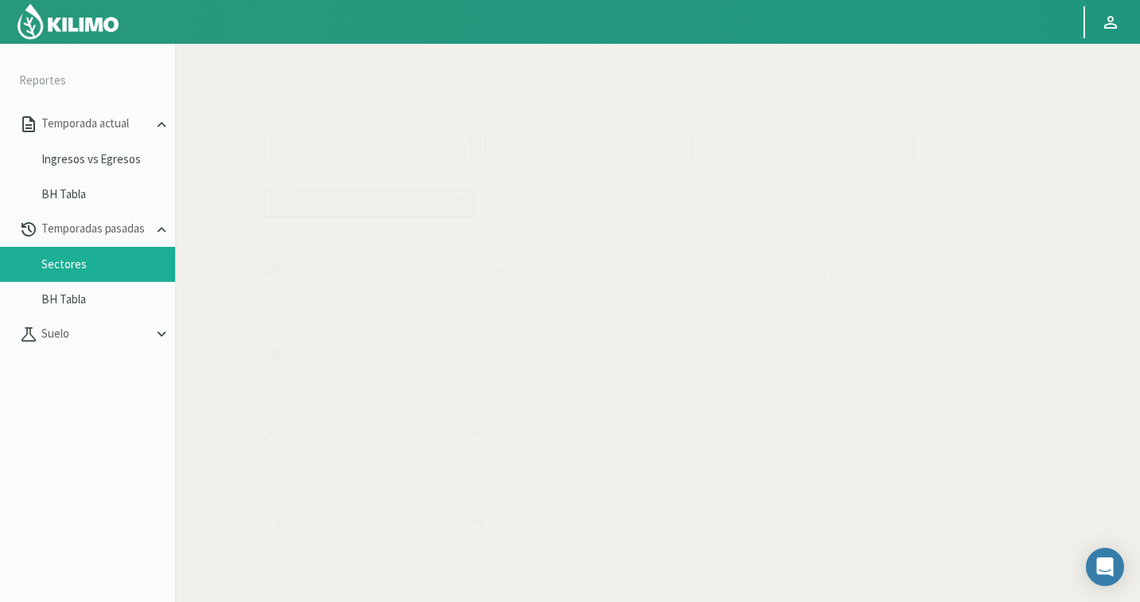
select select "856: Object"
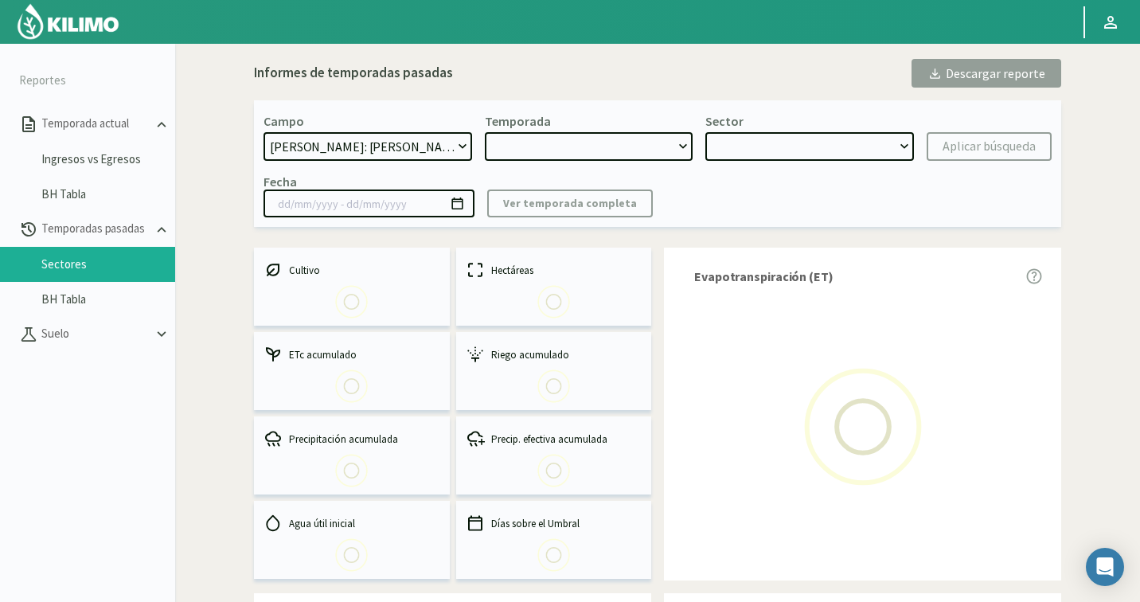
type input "[DATE] - [DATE]"
select select "0: 2024"
select select "2: Object"
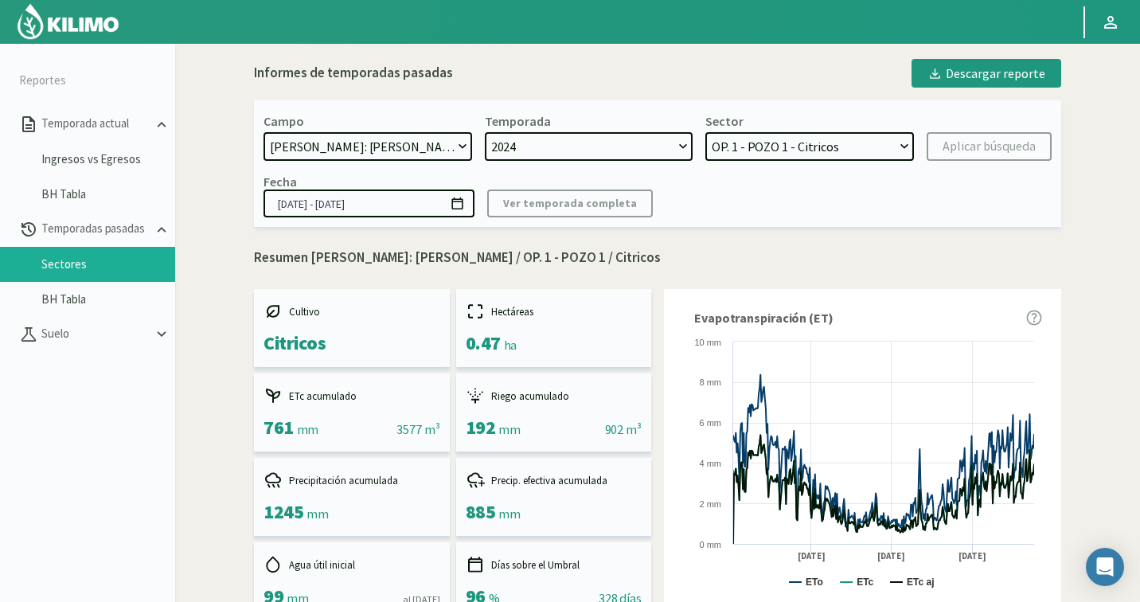
click at [559, 148] on select "2024" at bounding box center [589, 146] width 208 height 29
click at [748, 216] on div "Fecha [DATE] - [DATE] Ver temporada completa" at bounding box center [657, 195] width 788 height 44
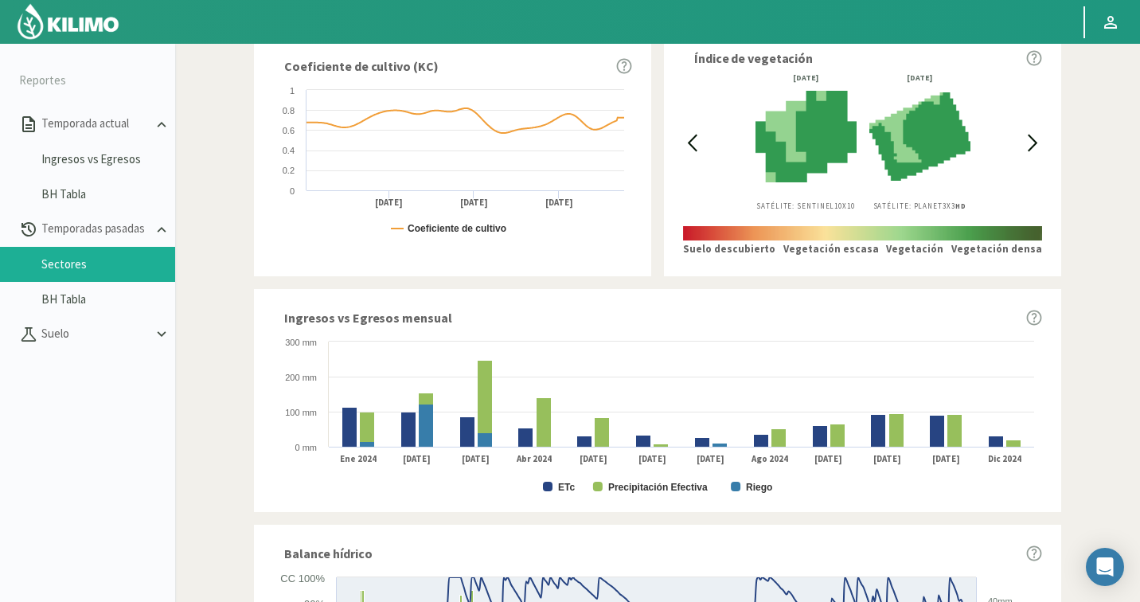
scroll to position [637, 0]
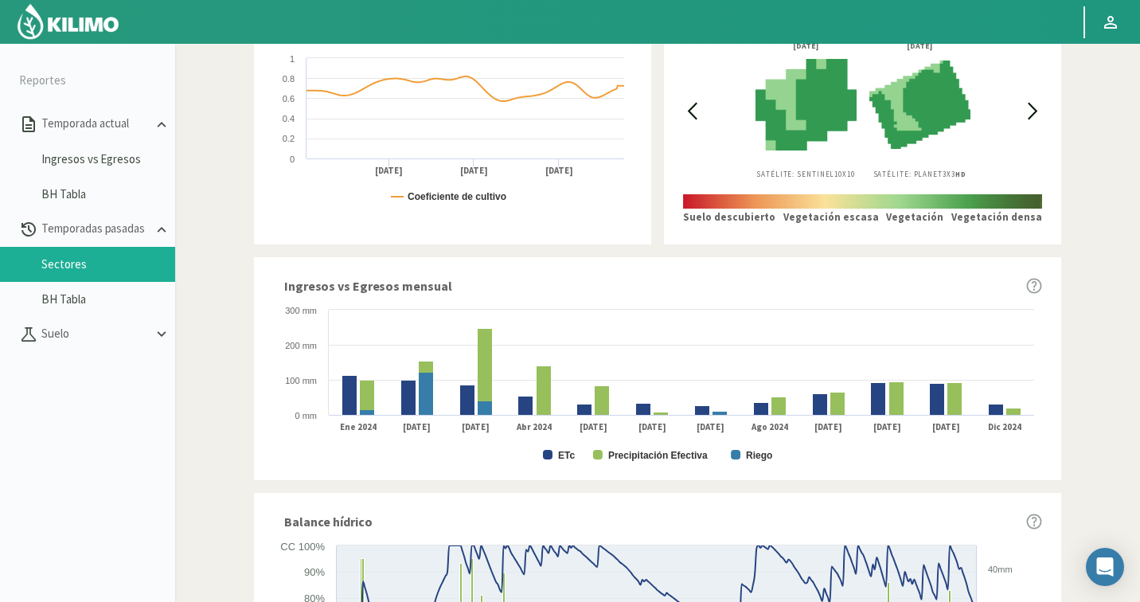
click at [1119, 179] on div "Informes de temporadas pasadas Descargar reporte Campo: [PERSON_NAME]: [PERSON_…" at bounding box center [657, 157] width 949 height 1486
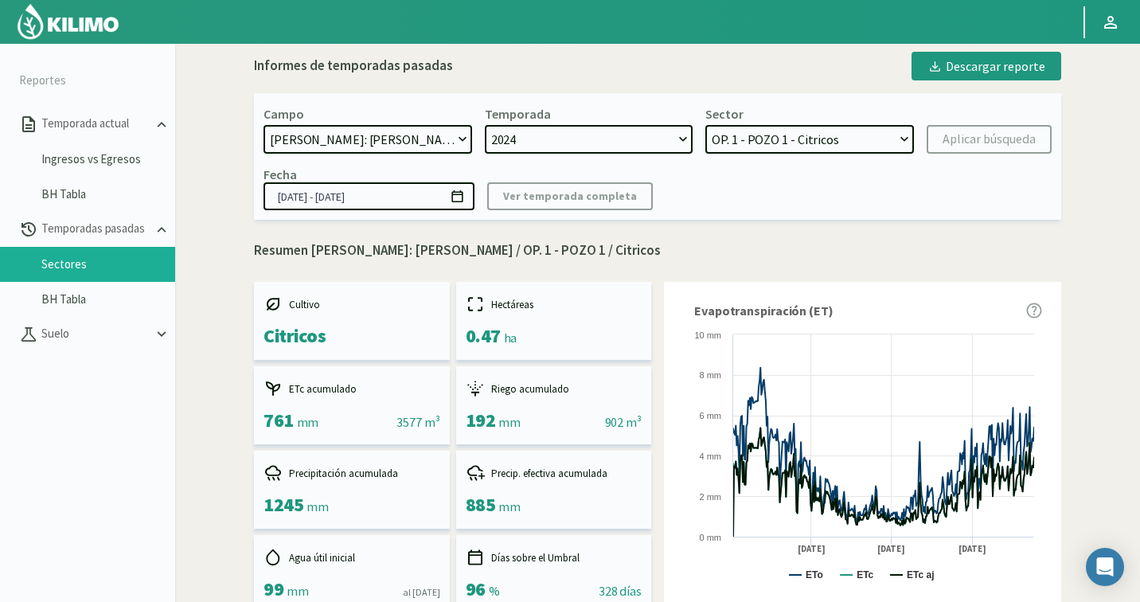
scroll to position [0, 0]
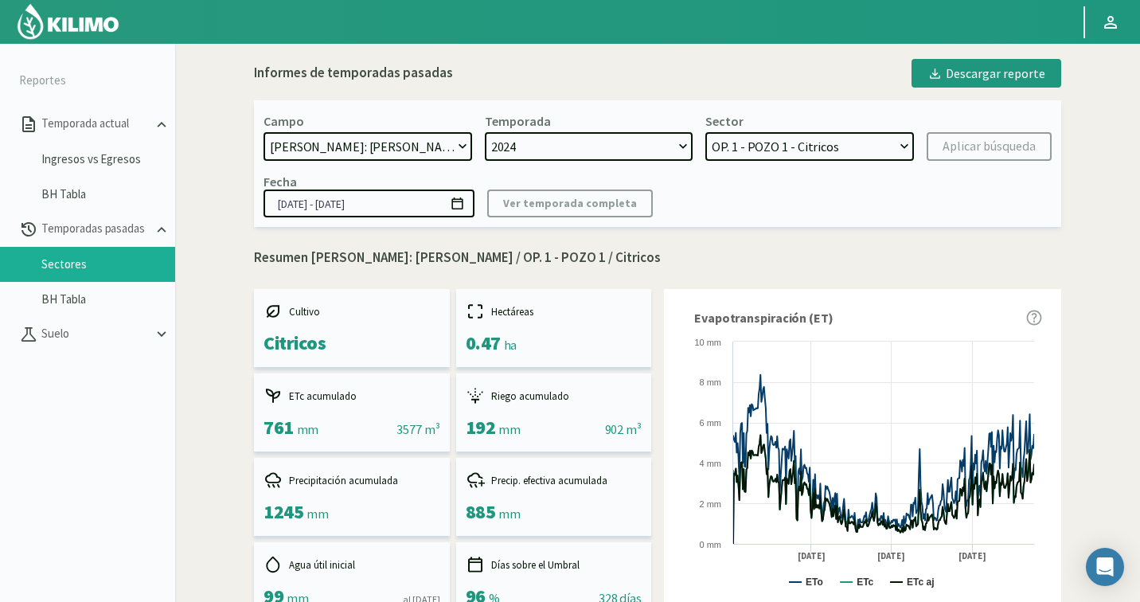
click at [398, 154] on select "21 de Septiembre 8 Fuegos Acograpes - Ag. [PERSON_NAME] - Ag. [GEOGRAPHIC_DATA]…" at bounding box center [367, 146] width 208 height 29
select select "857: Object"
click at [601, 151] on select "2024" at bounding box center [589, 146] width 208 height 29
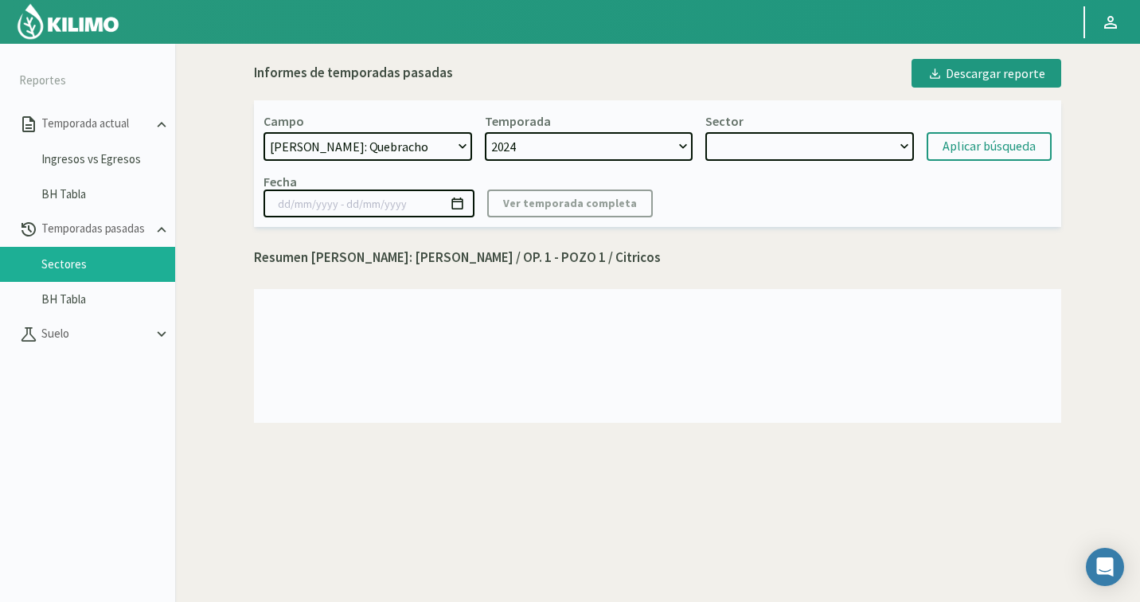
select select "8: Object"
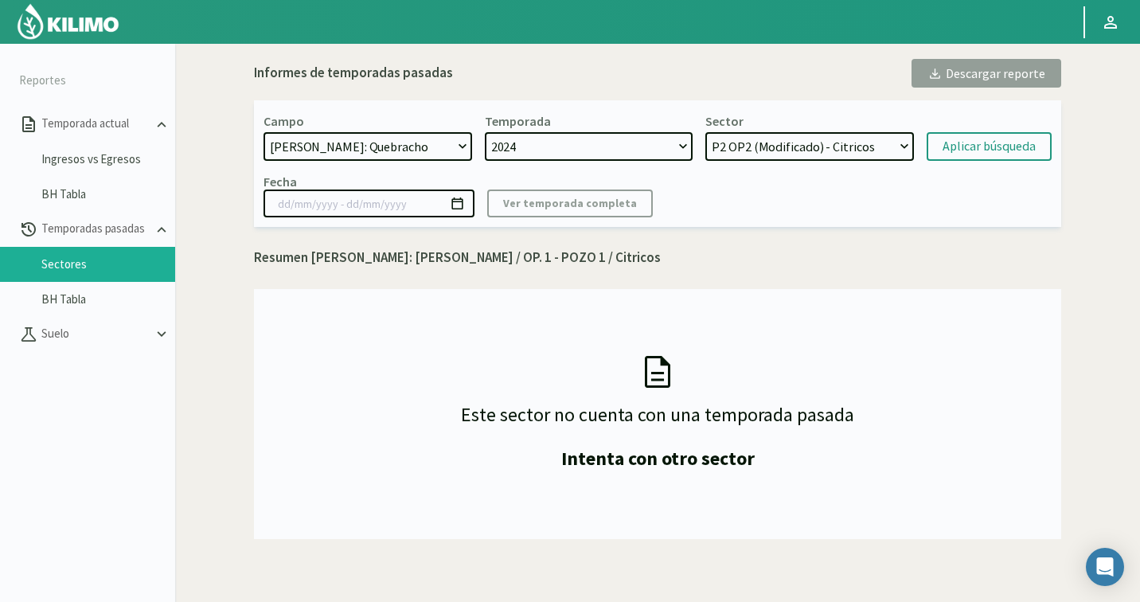
click at [607, 144] on select "2024 2023 2022" at bounding box center [589, 146] width 208 height 29
click at [787, 146] on select "P2 OP2 (Modificado) - Citricos P2 OP6 (Modificado) - Citricos P2 OP3 (Modificad…" at bounding box center [809, 146] width 208 height 29
click at [598, 147] on select "2024 2023 2022" at bounding box center [589, 146] width 208 height 29
select select "1: 2023"
select select "11: Object"
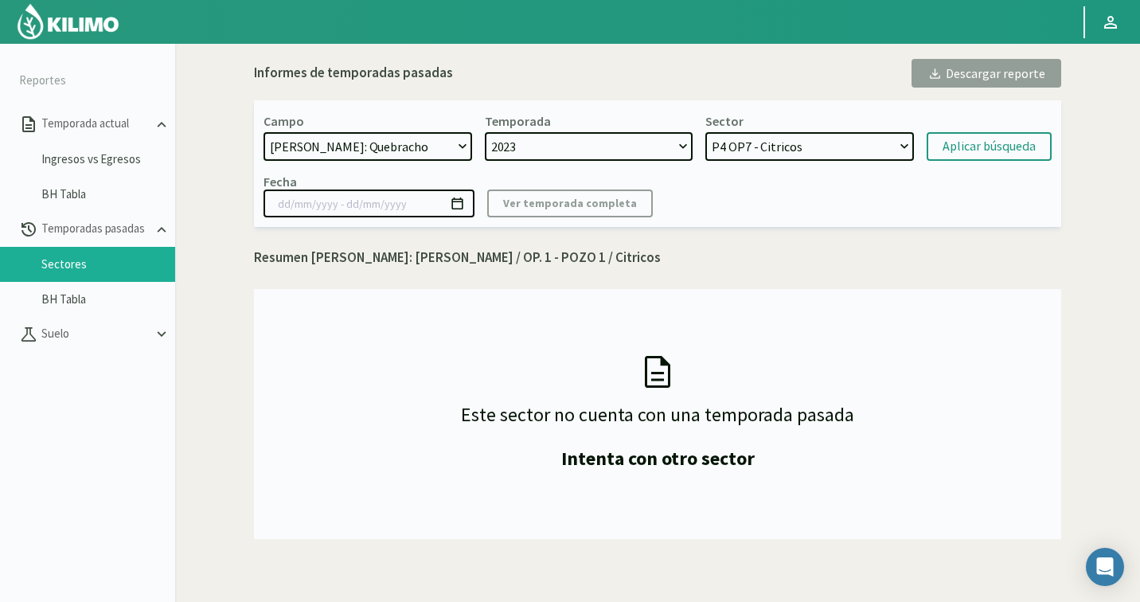
click at [836, 145] on select "P4 OP7 - Citricos P4 OP6 - Citricos P4 OP5 - Citricos P4 OP4 - Citricos P4 OP3 …" at bounding box center [809, 146] width 208 height 29
click at [969, 146] on div "Aplicar búsqueda" at bounding box center [988, 146] width 93 height 19
type input "[DATE] - [DATE]"
select select "35: Object"
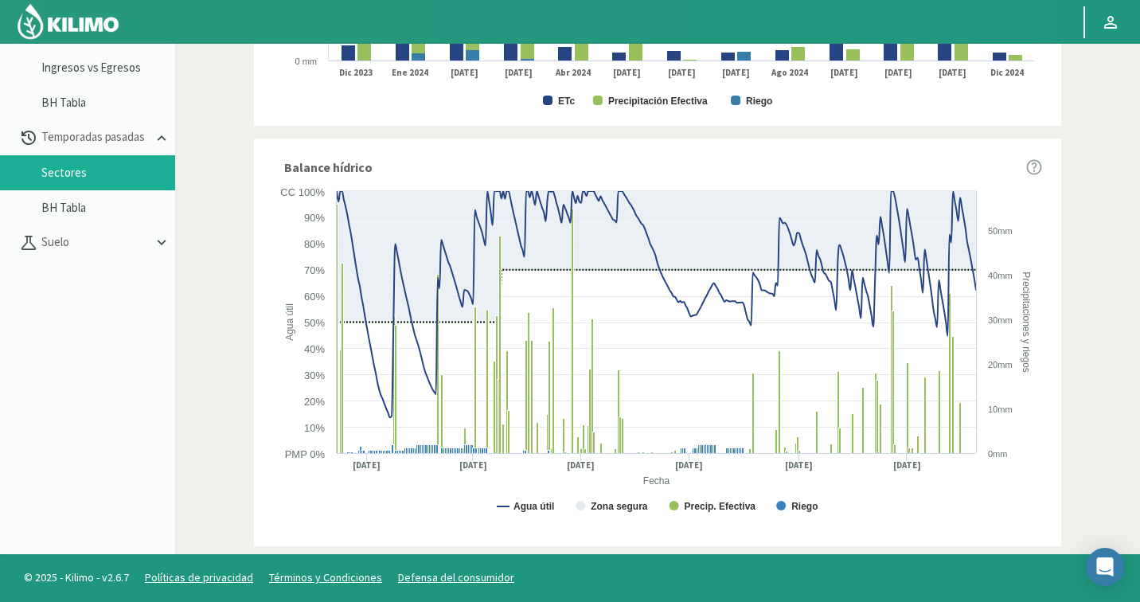
scroll to position [867, 0]
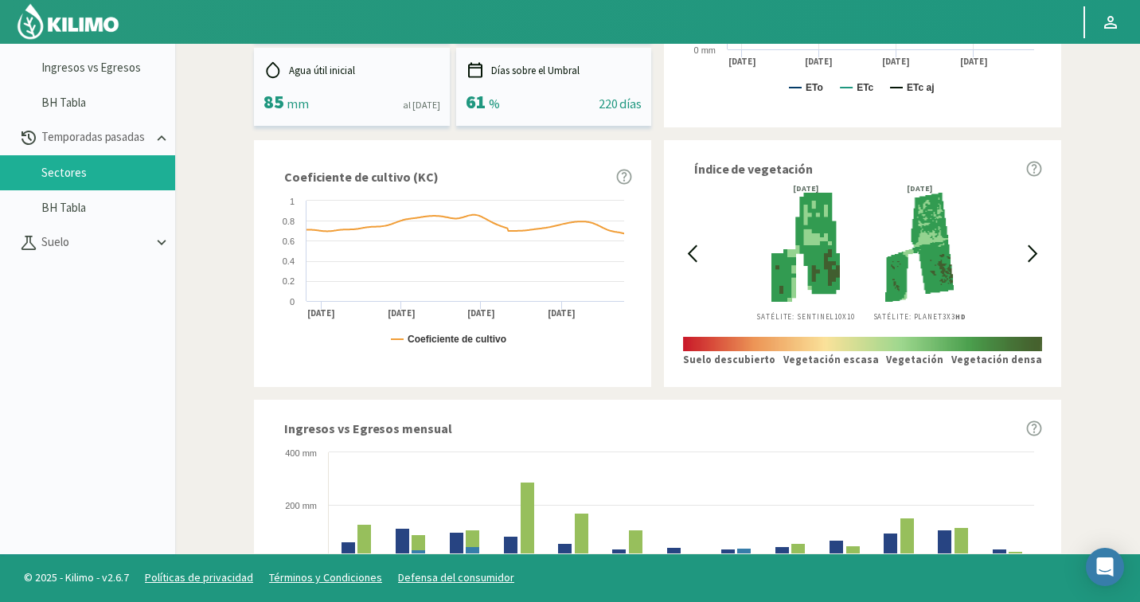
scroll to position [390, 0]
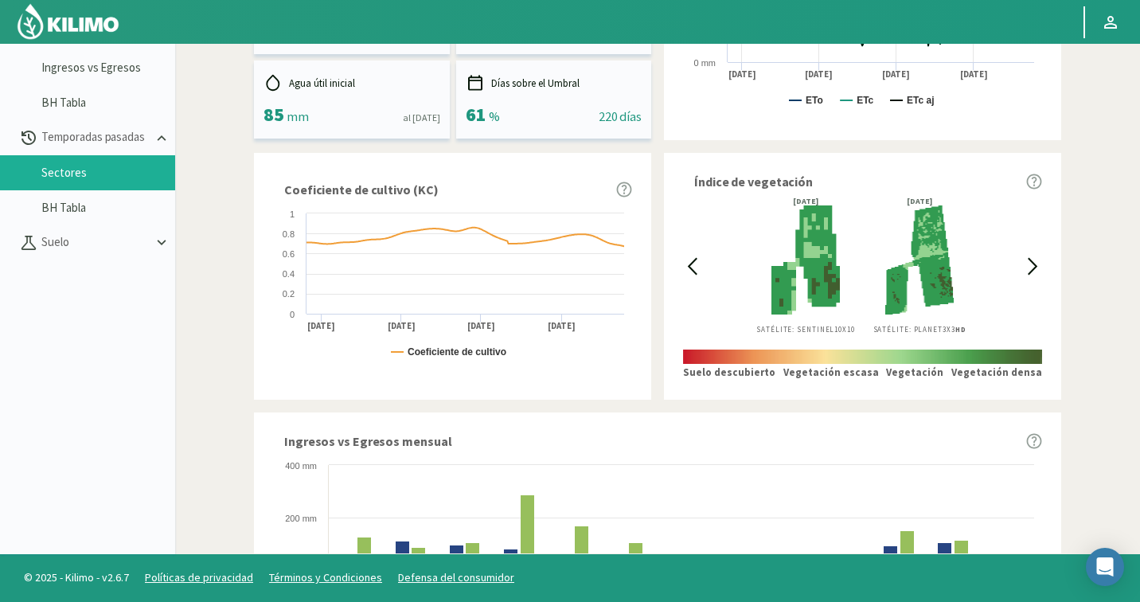
click at [96, 3] on img at bounding box center [68, 21] width 104 height 38
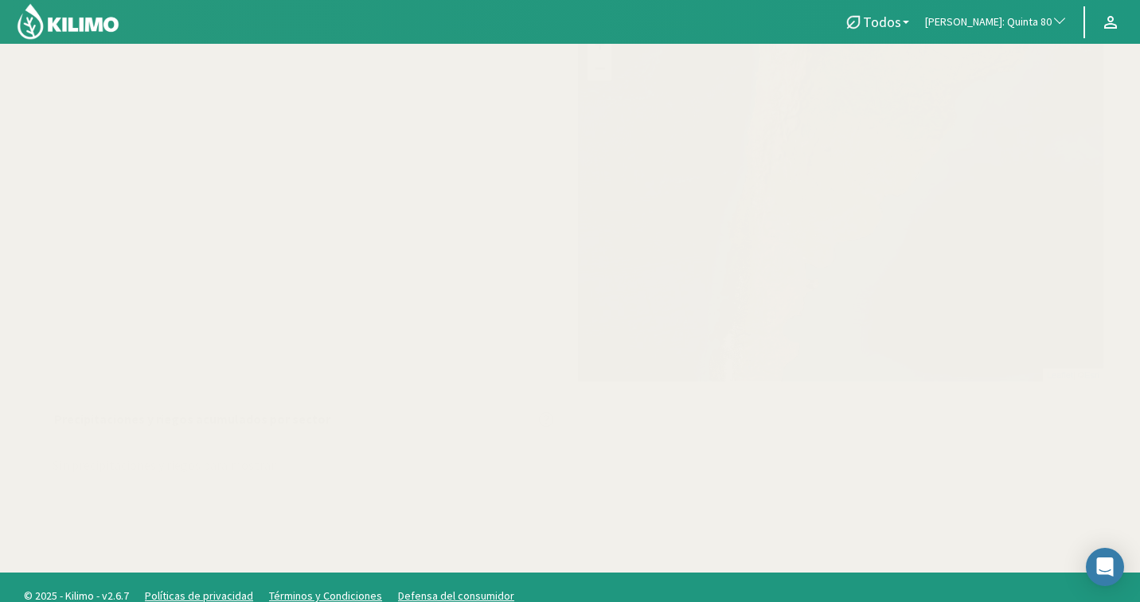
scroll to position [363, 0]
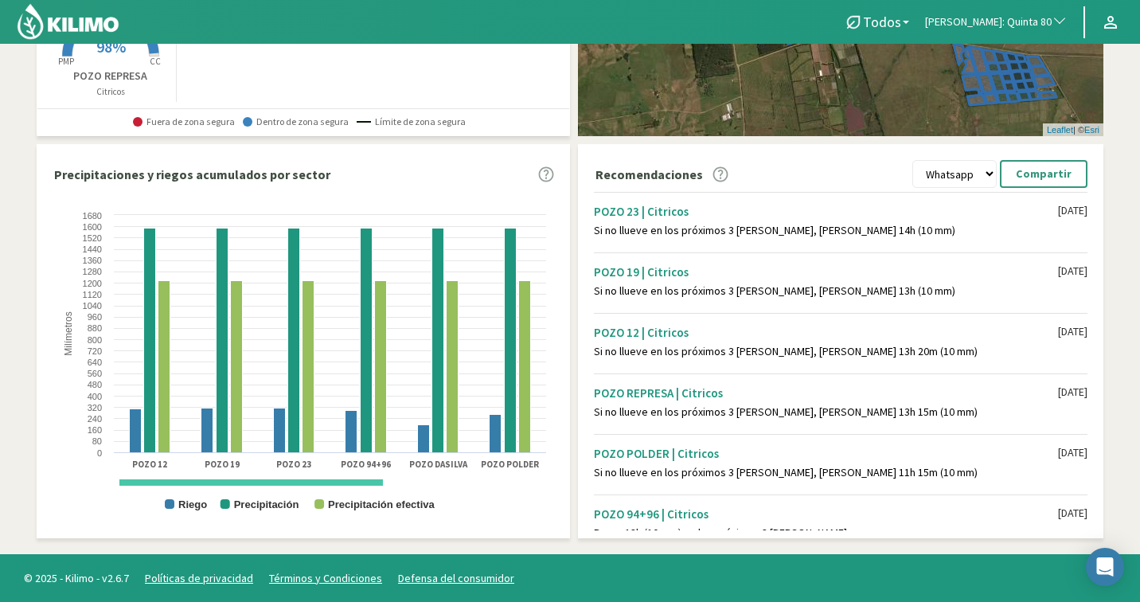
click at [1118, 368] on section "Resumen de agua útil por sector [PERSON_NAME]: Quinta 80 Created with Highchart…" at bounding box center [570, 117] width 1140 height 873
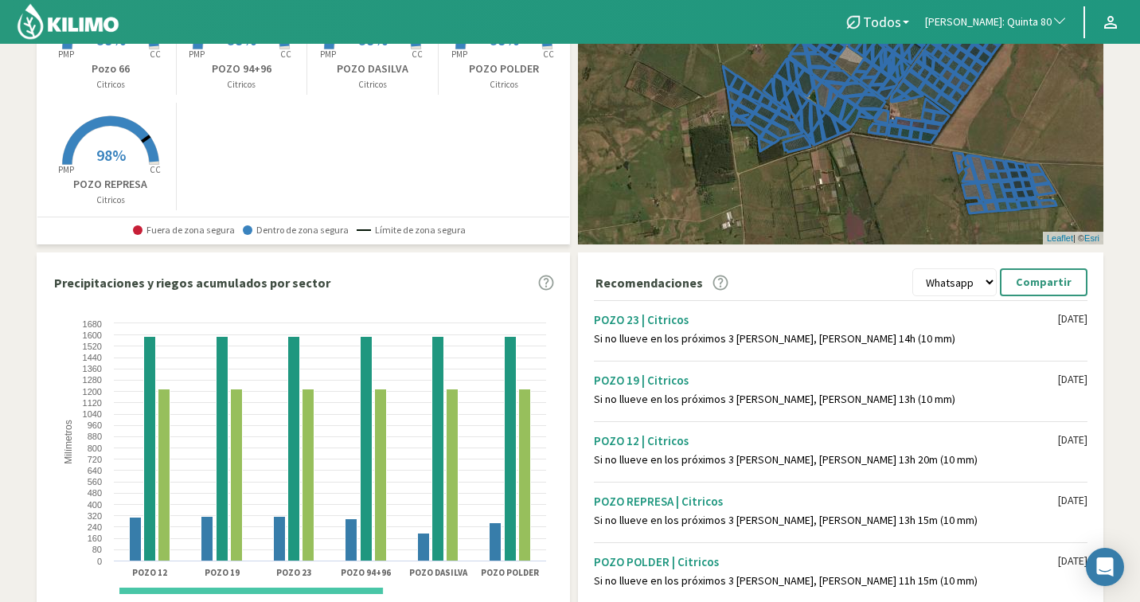
scroll to position [0, 0]
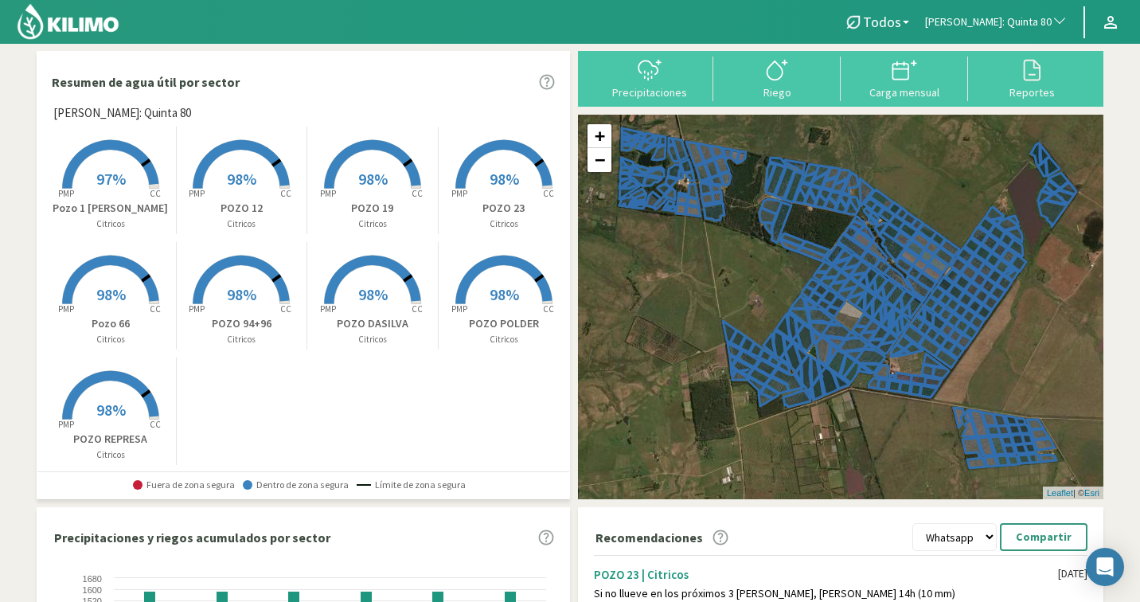
click at [1020, 23] on span "[PERSON_NAME]: Quinta 80" at bounding box center [988, 22] width 127 height 16
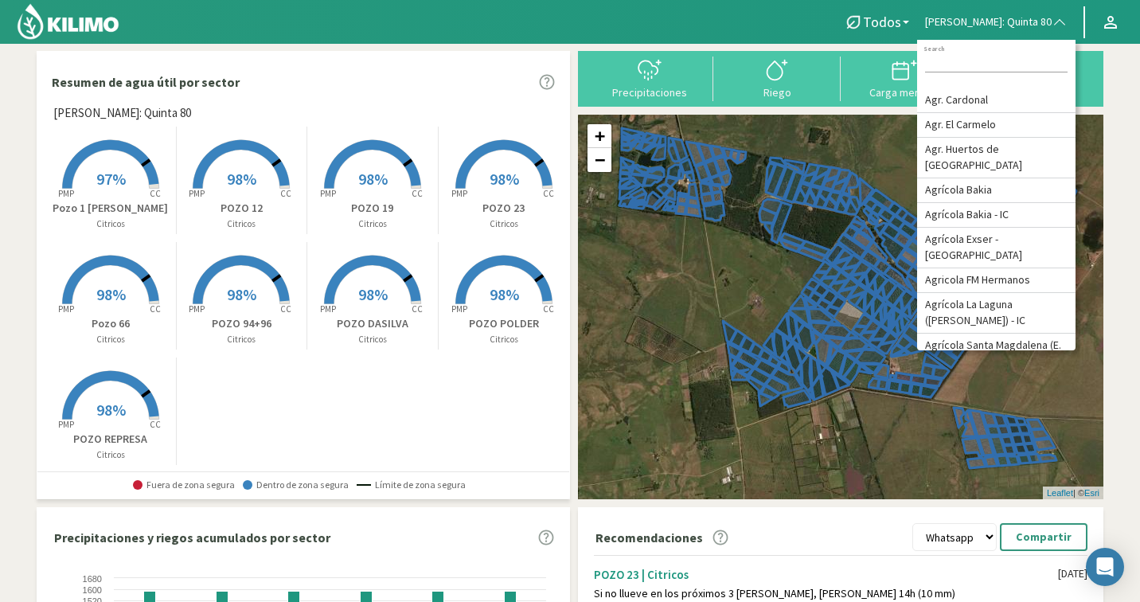
click at [985, 72] on input at bounding box center [996, 64] width 142 height 17
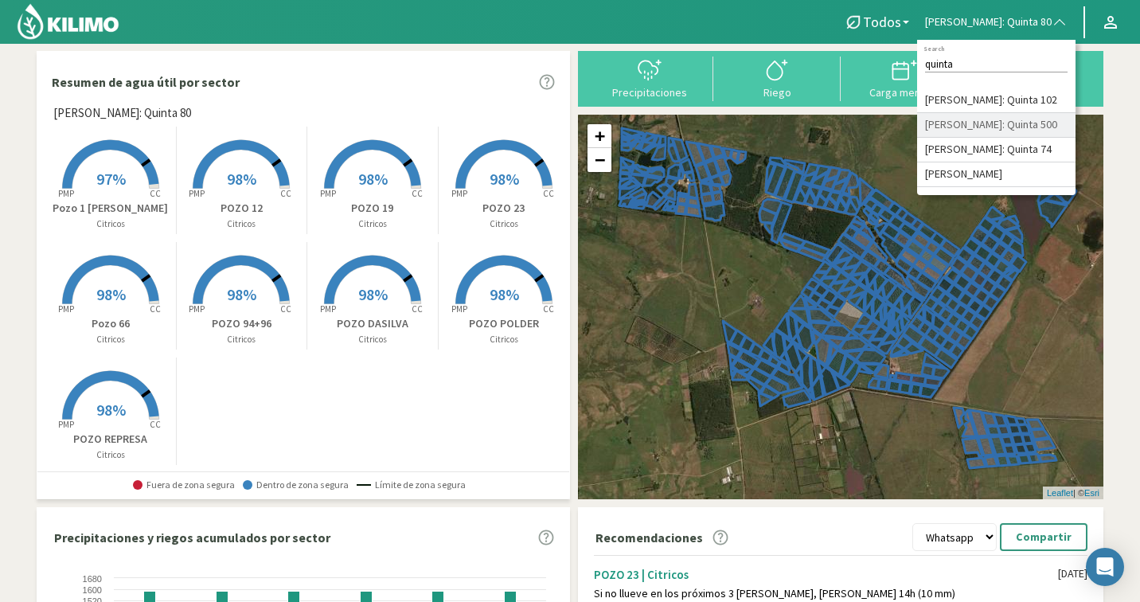
type input "quinta"
click at [1026, 105] on li "[PERSON_NAME]: Quinta 102" at bounding box center [996, 100] width 158 height 25
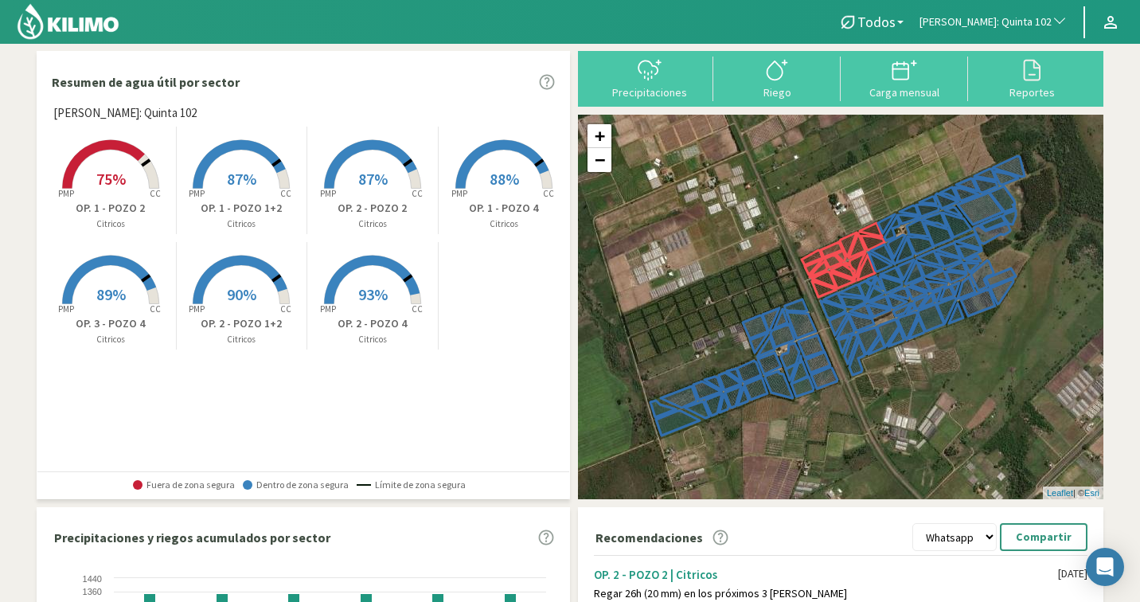
click at [1124, 293] on section "Resumen de agua útil por sector [PERSON_NAME]: Quinta 102 Created with Highchar…" at bounding box center [570, 480] width 1140 height 873
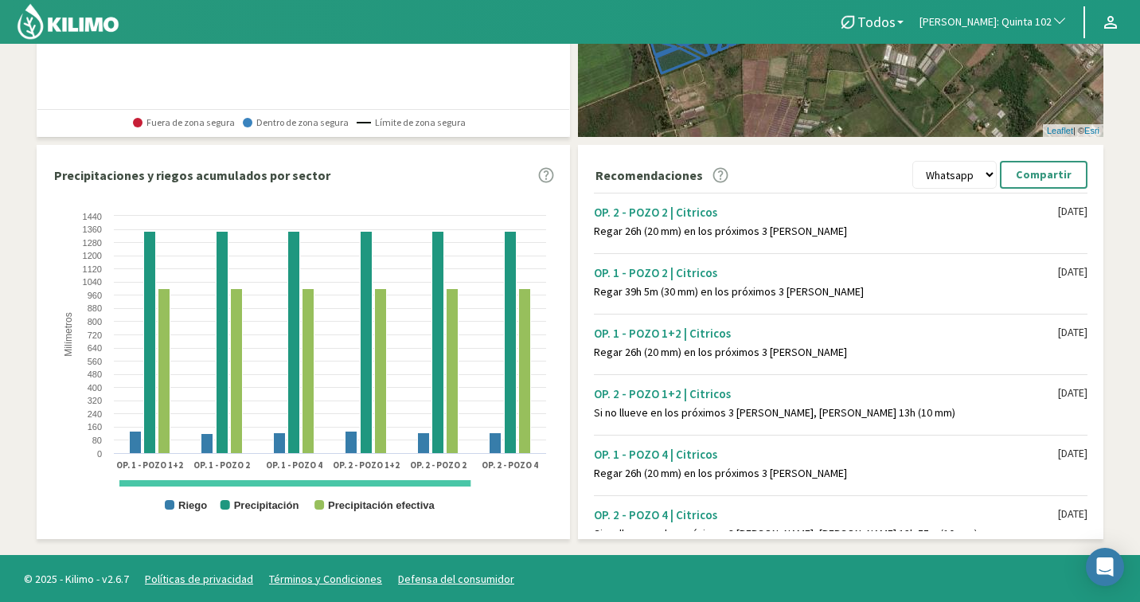
scroll to position [363, 0]
click at [469, 182] on div "Precipitaciones y riegos acumulados por sector" at bounding box center [307, 174] width 525 height 28
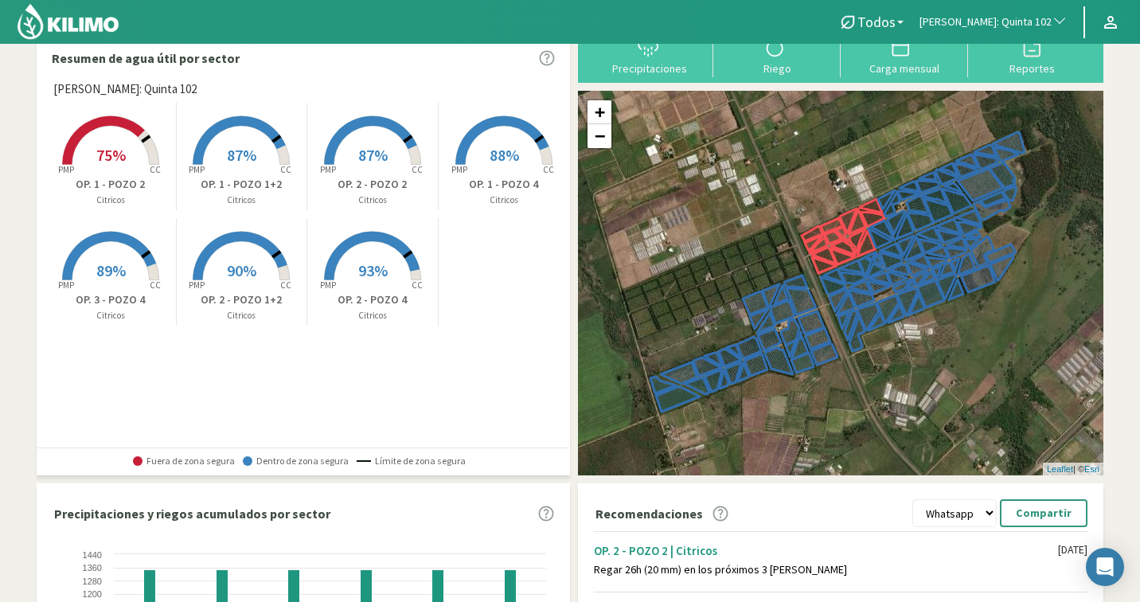
scroll to position [0, 0]
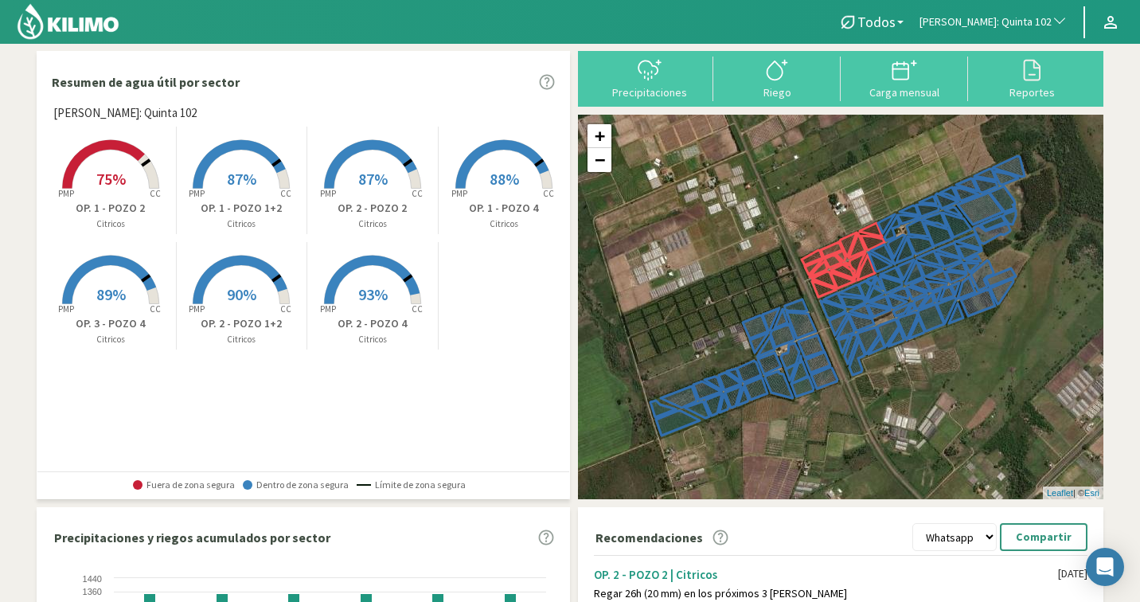
click at [496, 176] on span "88%" at bounding box center [503, 179] width 29 height 20
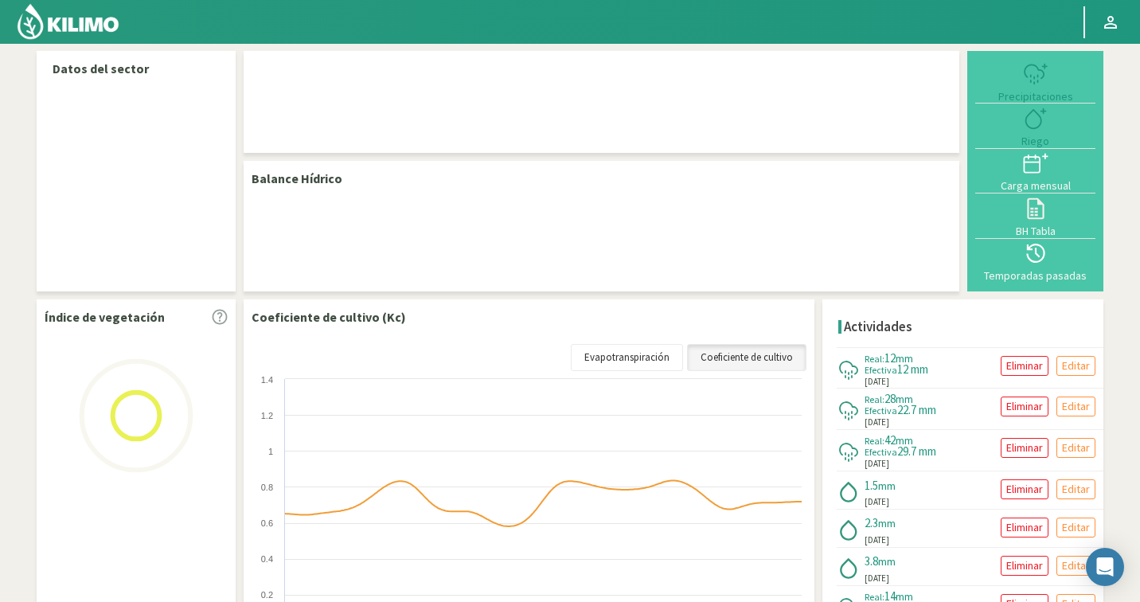
select select "121: Object"
select select "2: Object"
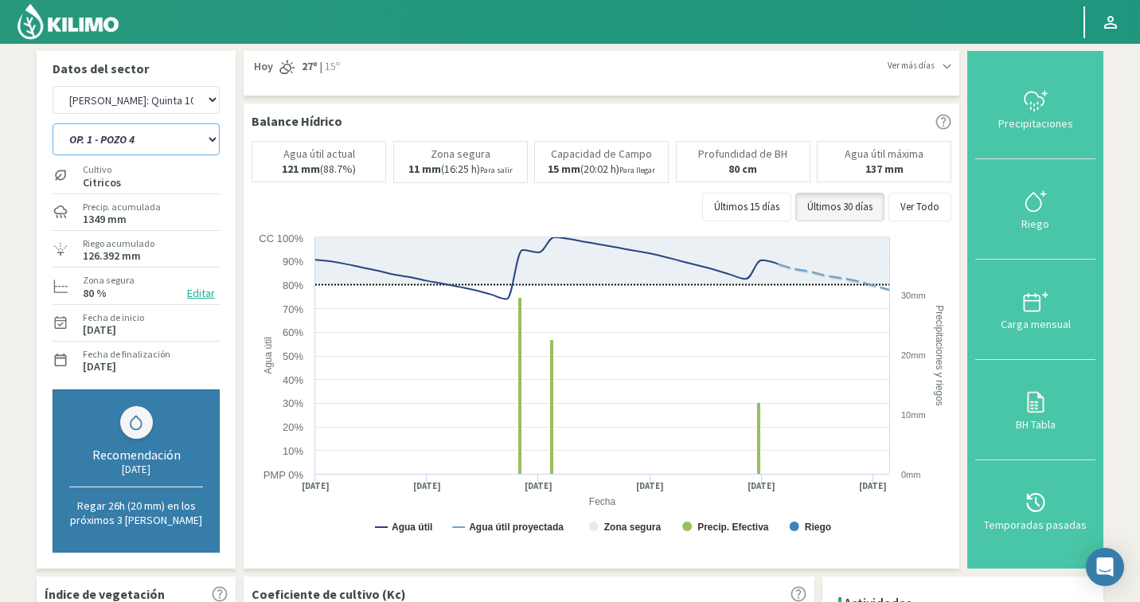
click at [106, 131] on select "OP. 1 - POZO 1+2 OP. 1 - POZO 2 OP. 1 - POZO 4 OP. 2 - POZO 1+2 OP. 2 - POZO 2 …" at bounding box center [136, 139] width 167 height 32
click at [70, 21] on img at bounding box center [68, 21] width 104 height 38
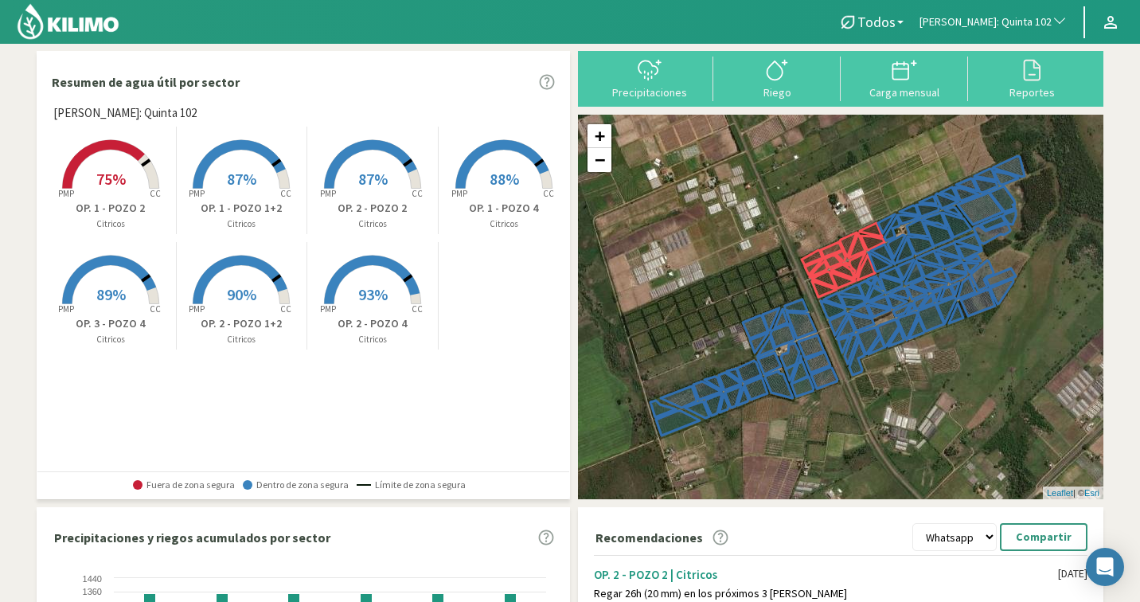
click at [130, 158] on rect at bounding box center [110, 190] width 127 height 127
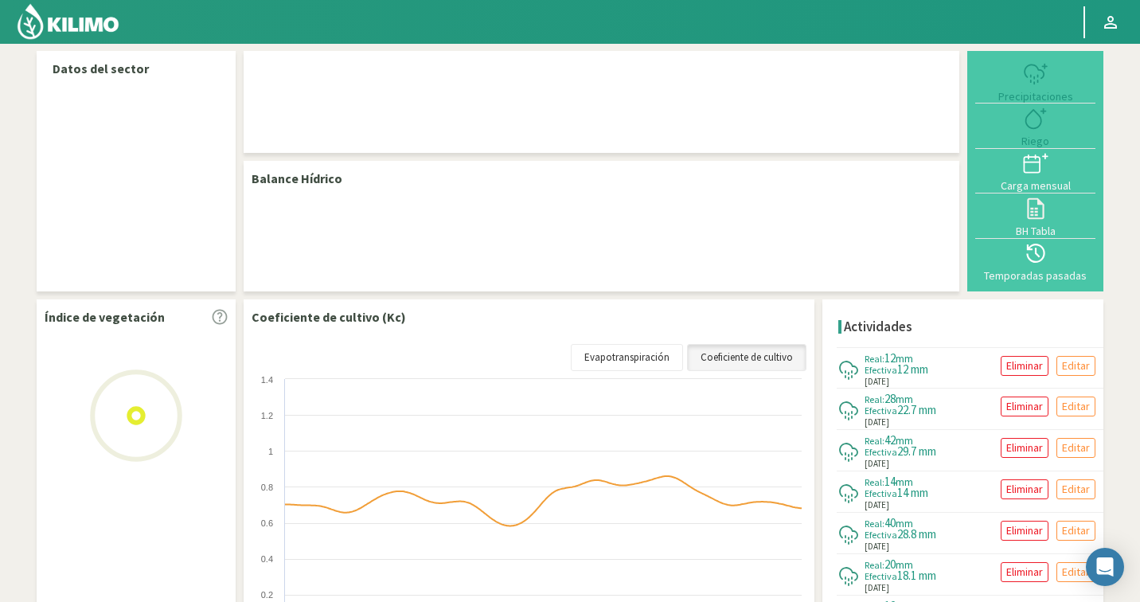
select select "121: Object"
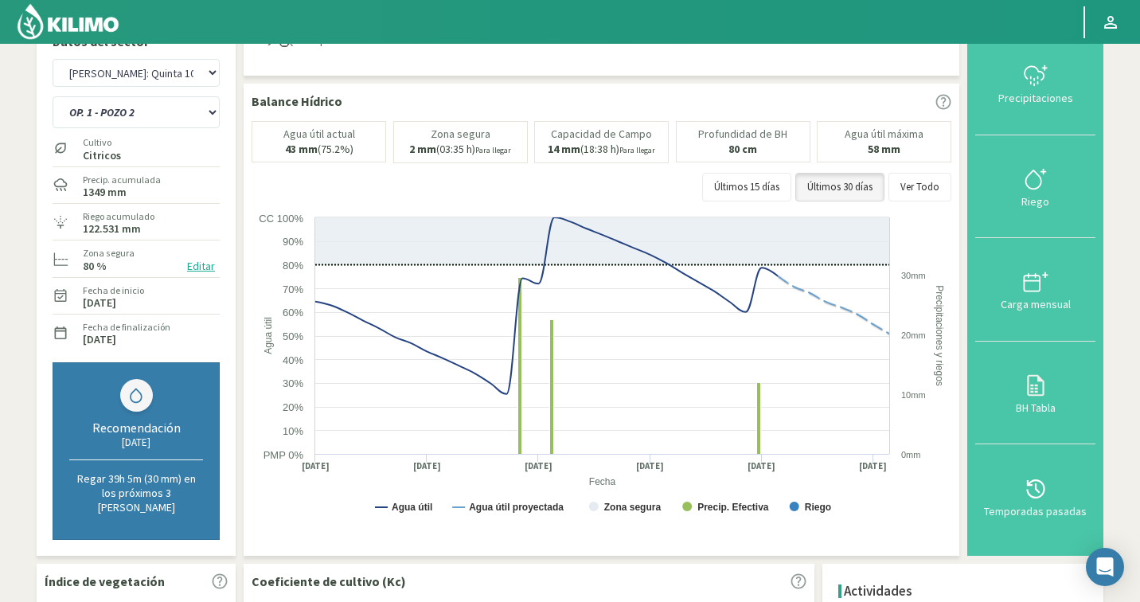
scroll to position [15, 0]
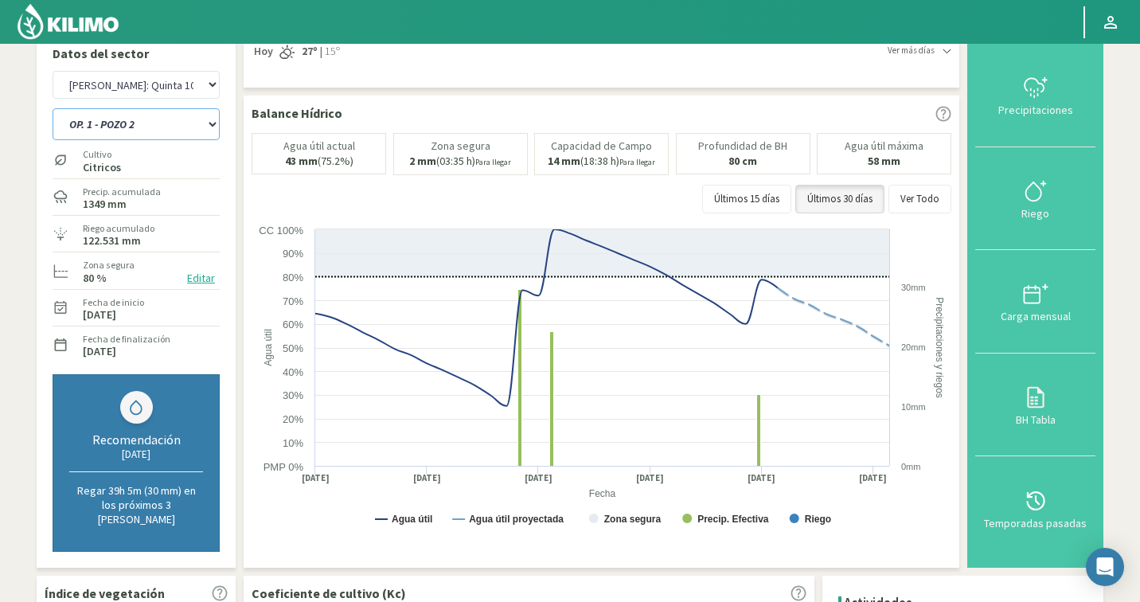
click at [164, 130] on select "OP. 1 - POZO 1+2 OP. 1 - POZO 2 OP. 1 - POZO 4 OP. 2 - POZO 1+2 OP. 2 - POZO 2 …" at bounding box center [136, 124] width 167 height 32
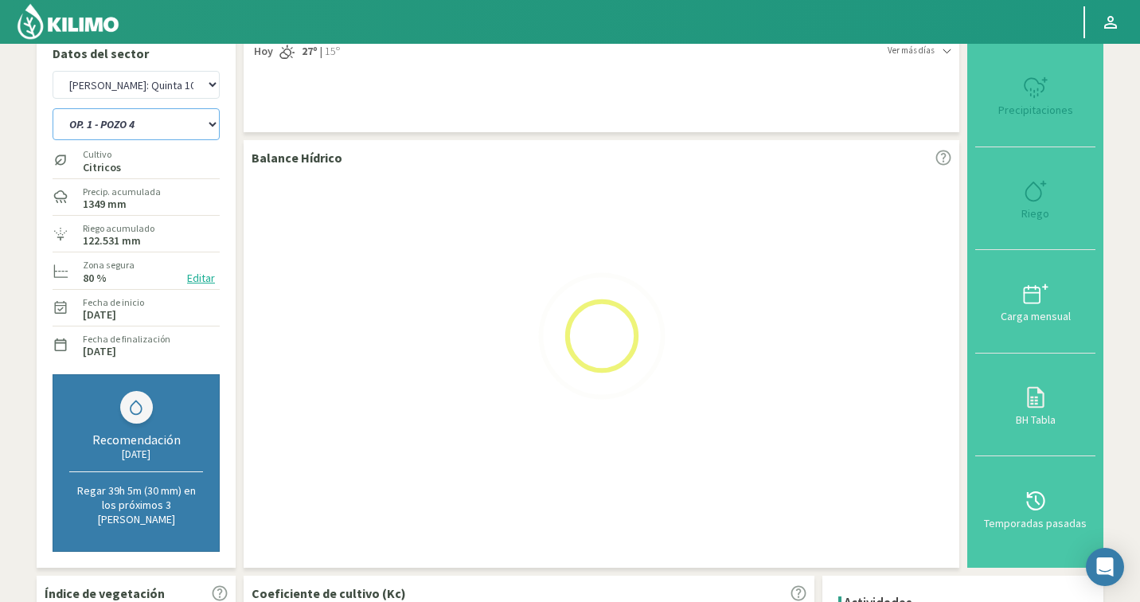
select select "1: Object"
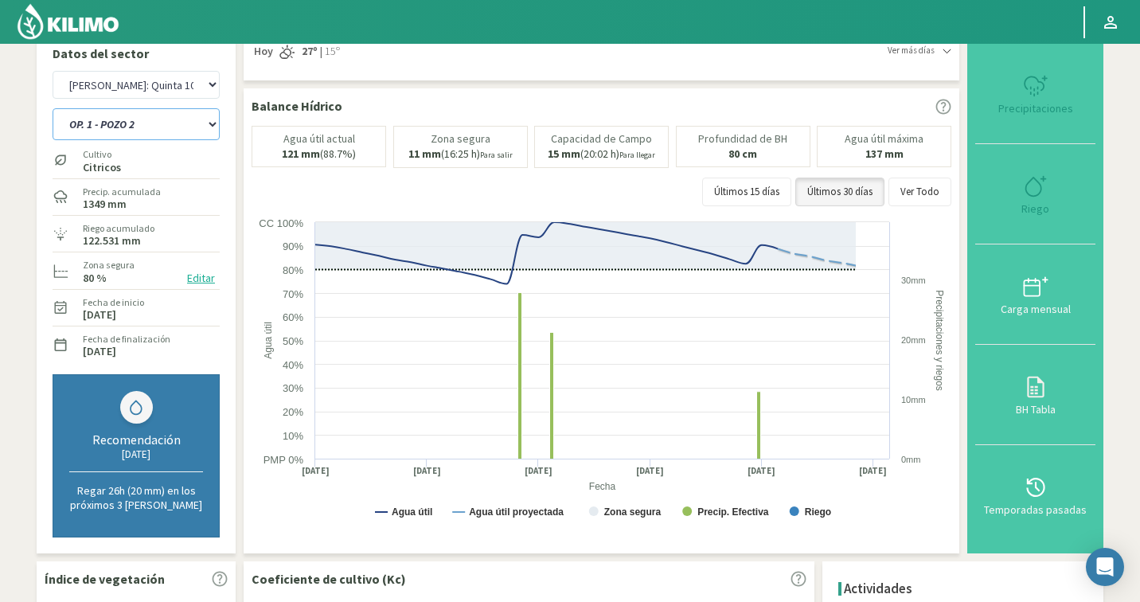
select select "402: Object"
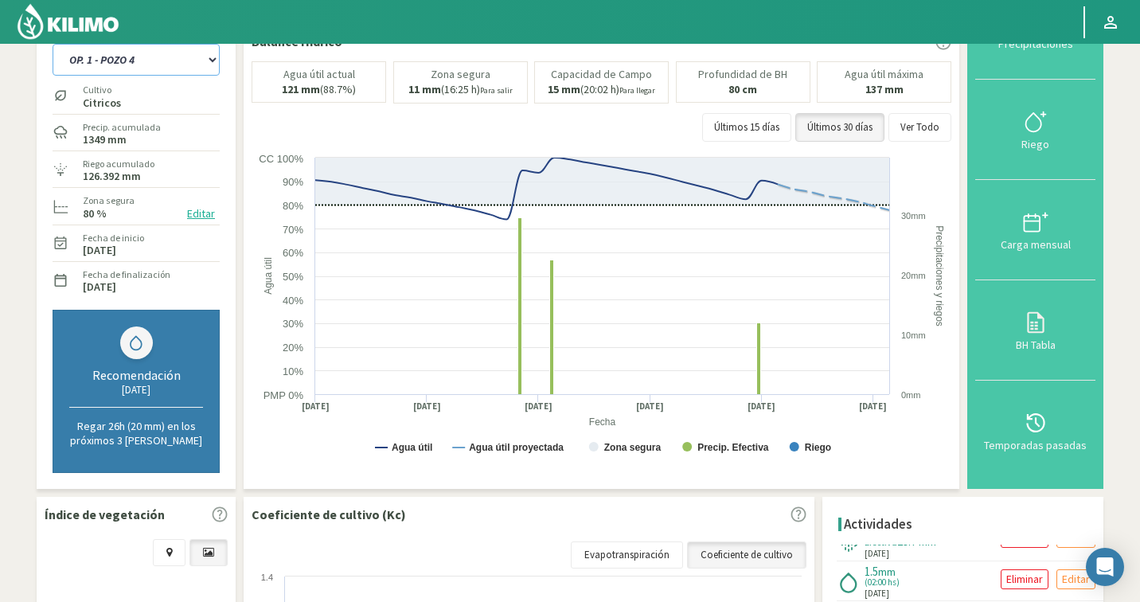
scroll to position [68, 0]
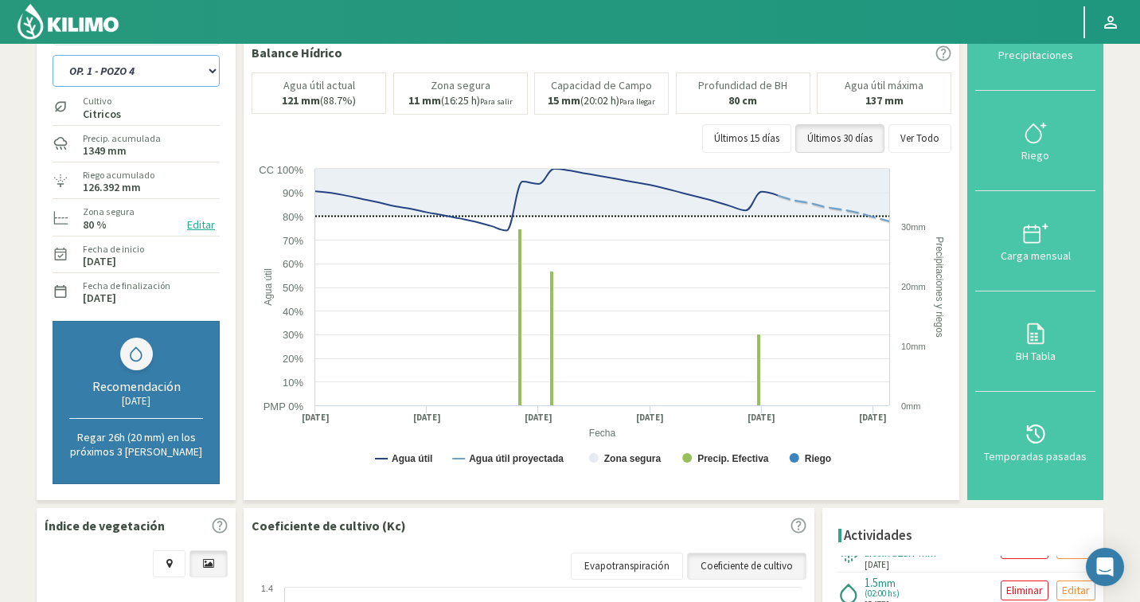
click at [161, 75] on select "OP. 1 - POZO 1+2 OP. 1 - POZO 2 OP. 1 - POZO 4 OP. 2 - POZO 1+2 OP. 2 - POZO 2 …" at bounding box center [136, 71] width 167 height 32
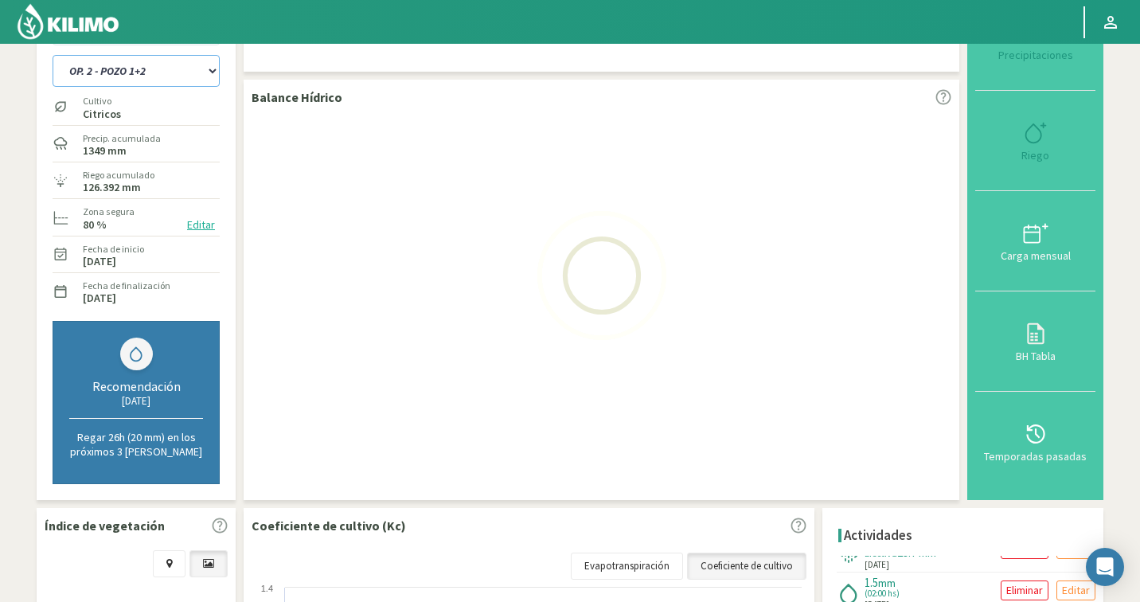
select select "9: Object"
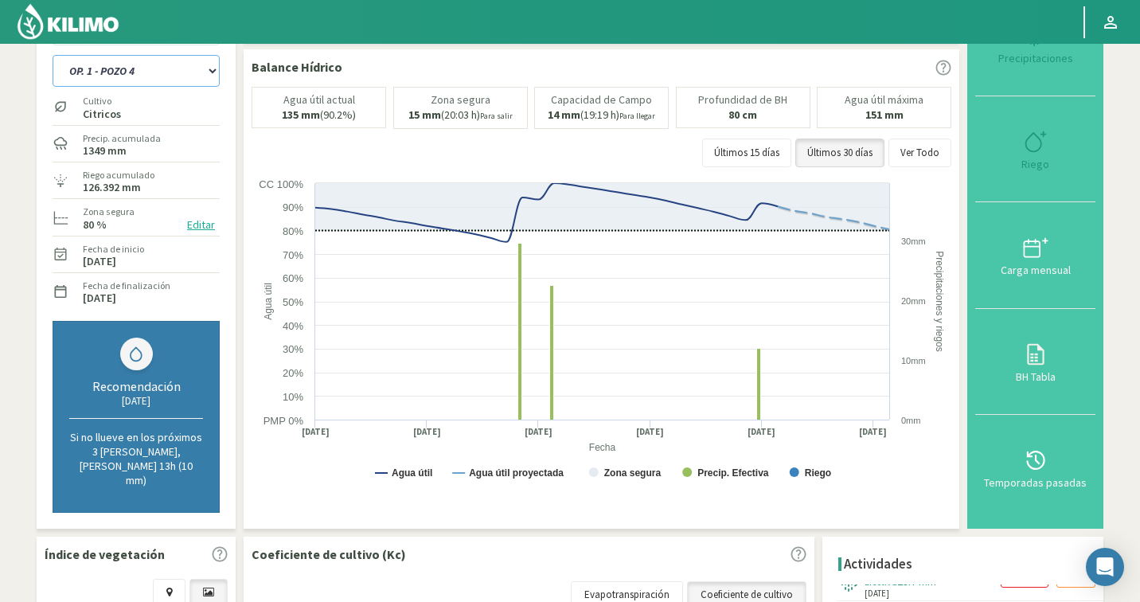
select select "683: Object"
select select "16: Object"
click at [97, 21] on img at bounding box center [68, 21] width 104 height 38
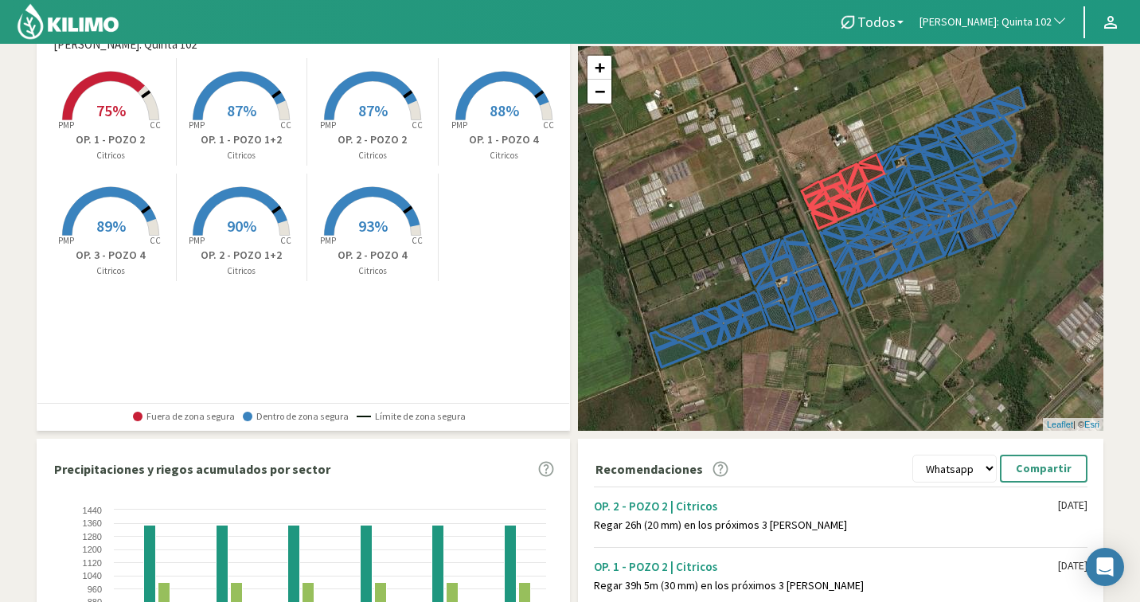
click at [106, 123] on rect at bounding box center [110, 121] width 127 height 127
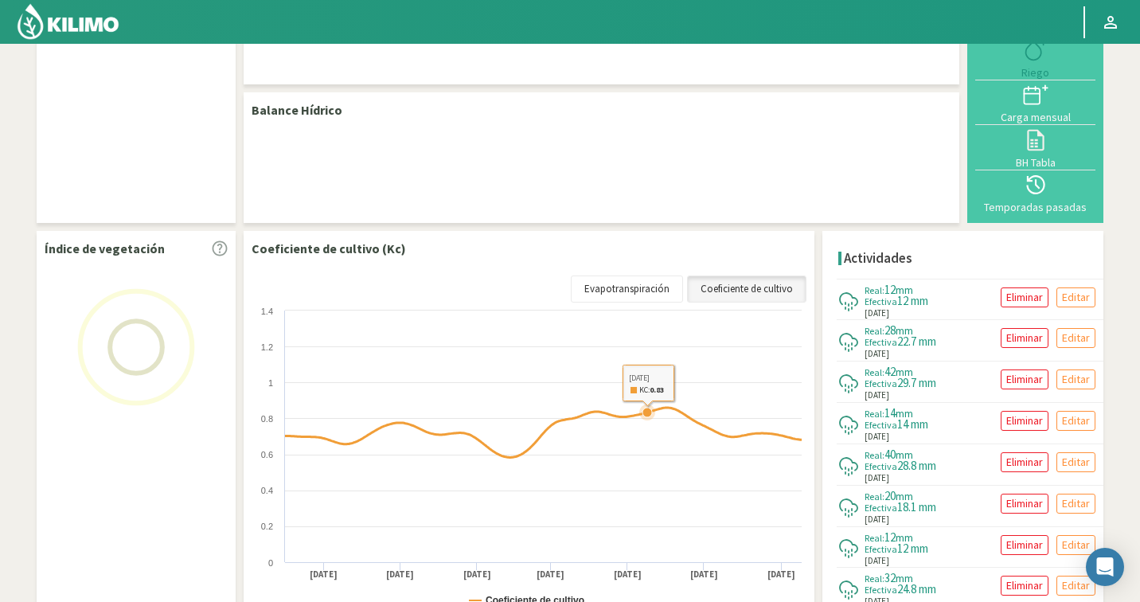
select select "121: Object"
select select "1: Object"
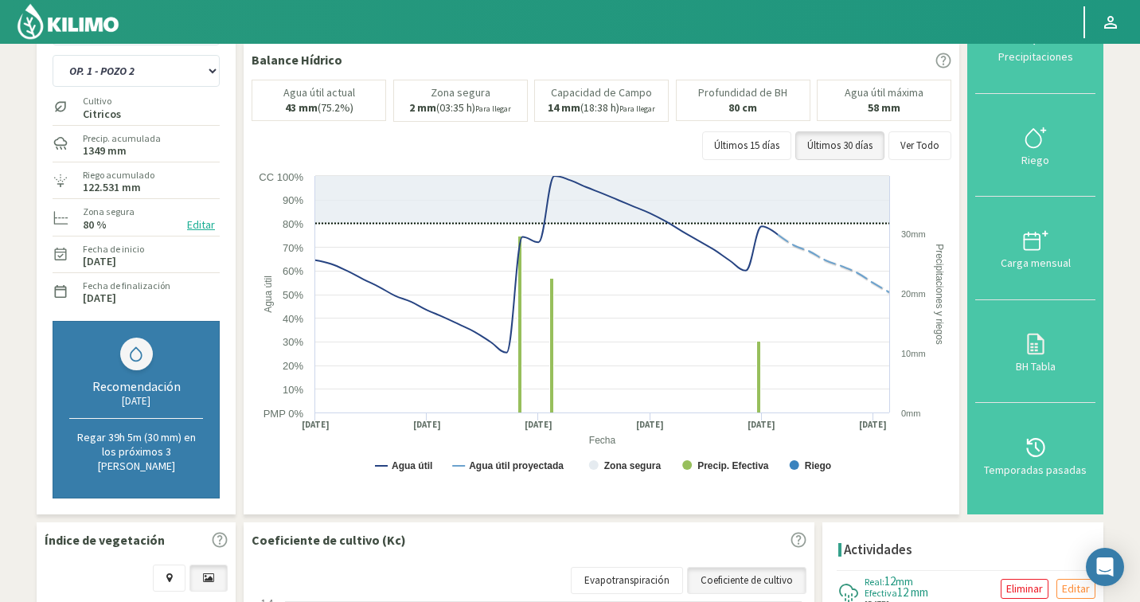
click at [92, 31] on img at bounding box center [68, 21] width 104 height 38
